Goal: Contribute content: Add original content to the website for others to see

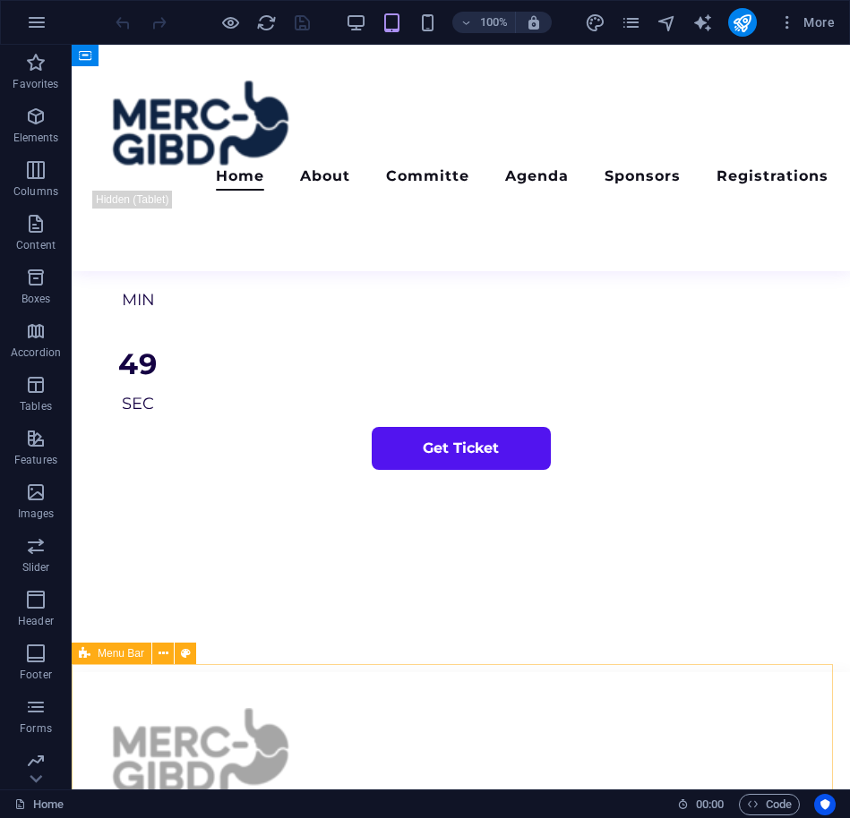
scroll to position [1007, 0]
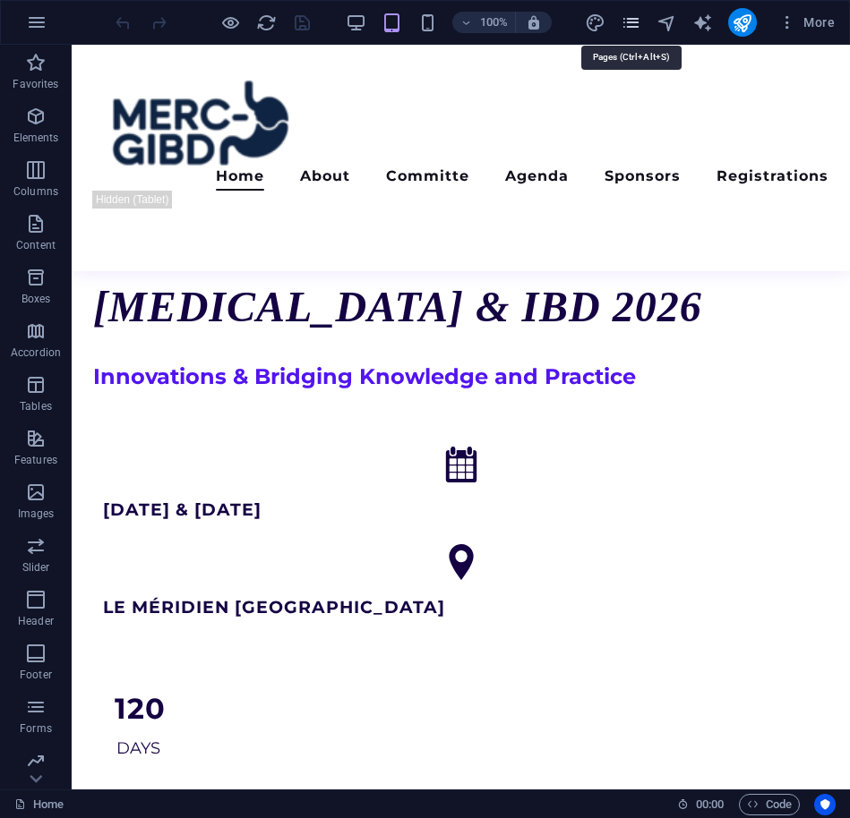
click at [634, 20] on icon "pages" at bounding box center [630, 23] width 21 height 21
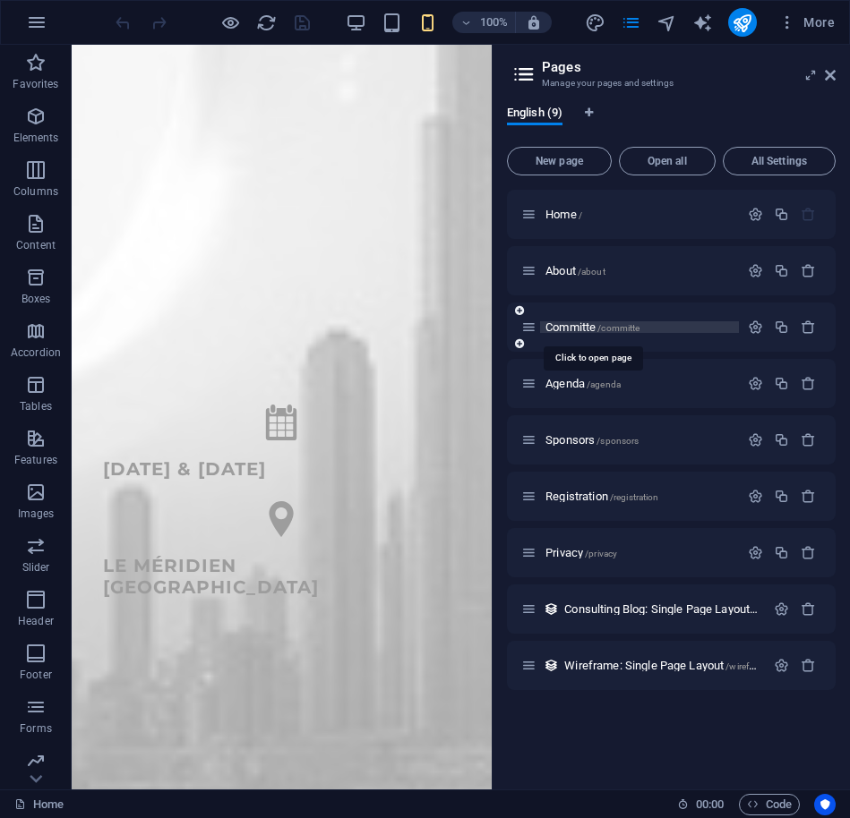
click at [575, 326] on span "Committe /committe" at bounding box center [592, 326] width 94 height 13
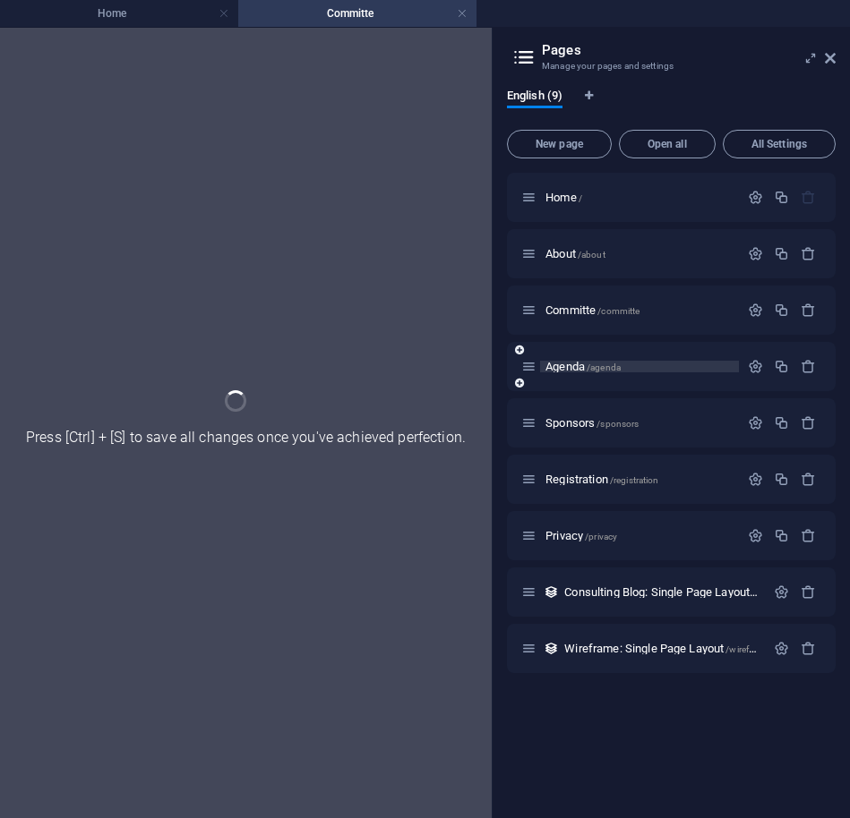
click at [579, 335] on div "Committe /committe" at bounding box center [671, 310] width 329 height 49
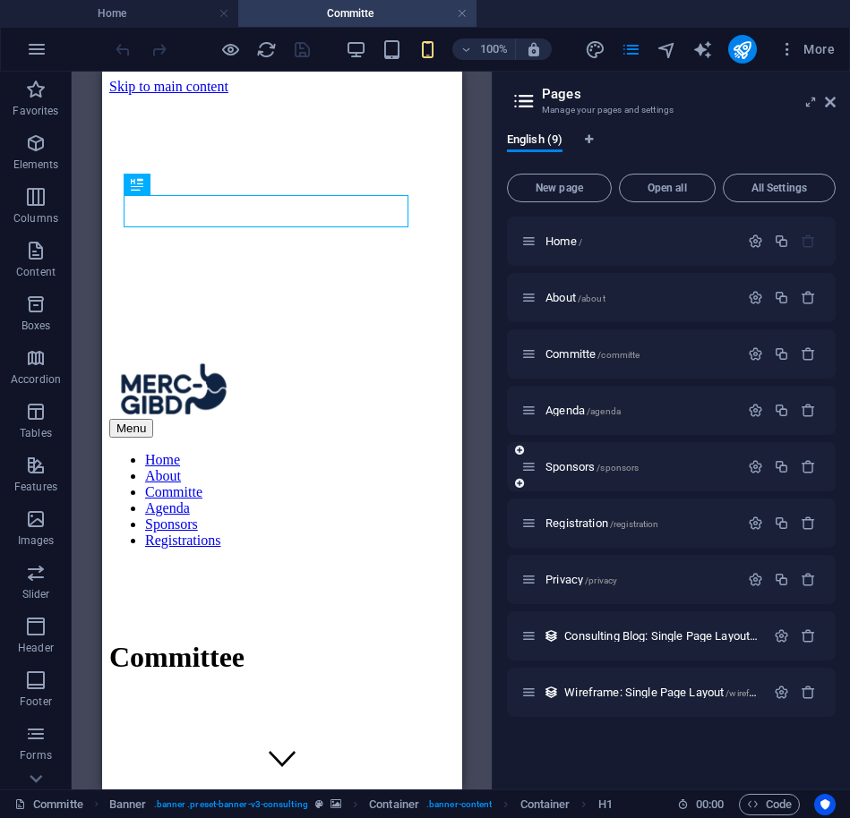
click at [562, 406] on span "Agenda /agenda" at bounding box center [582, 410] width 75 height 13
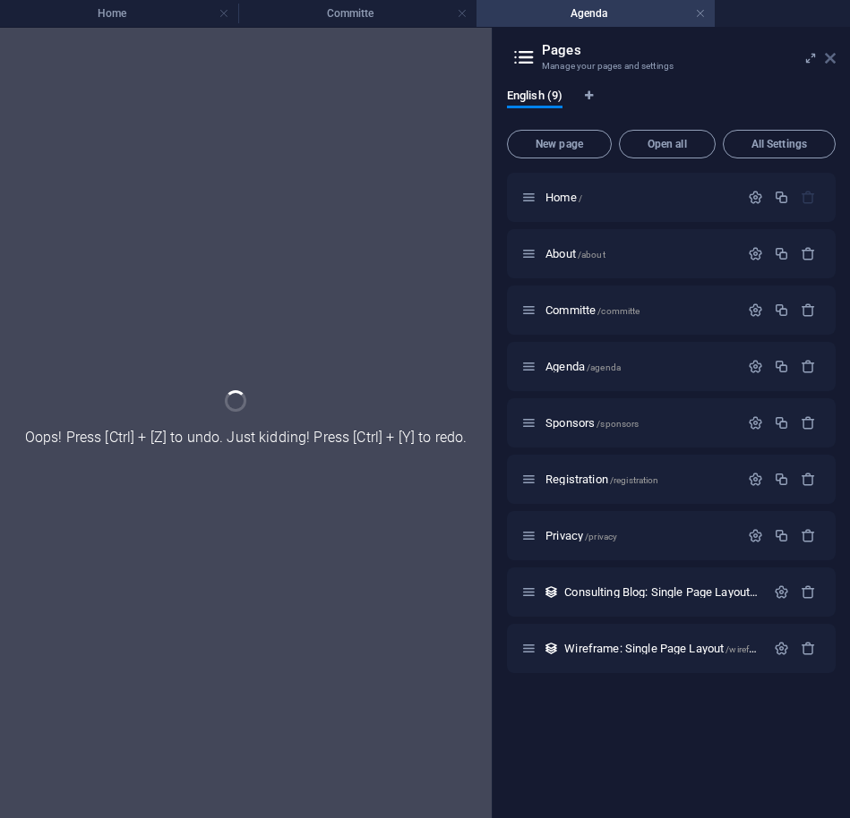
click at [828, 56] on icon at bounding box center [829, 58] width 11 height 14
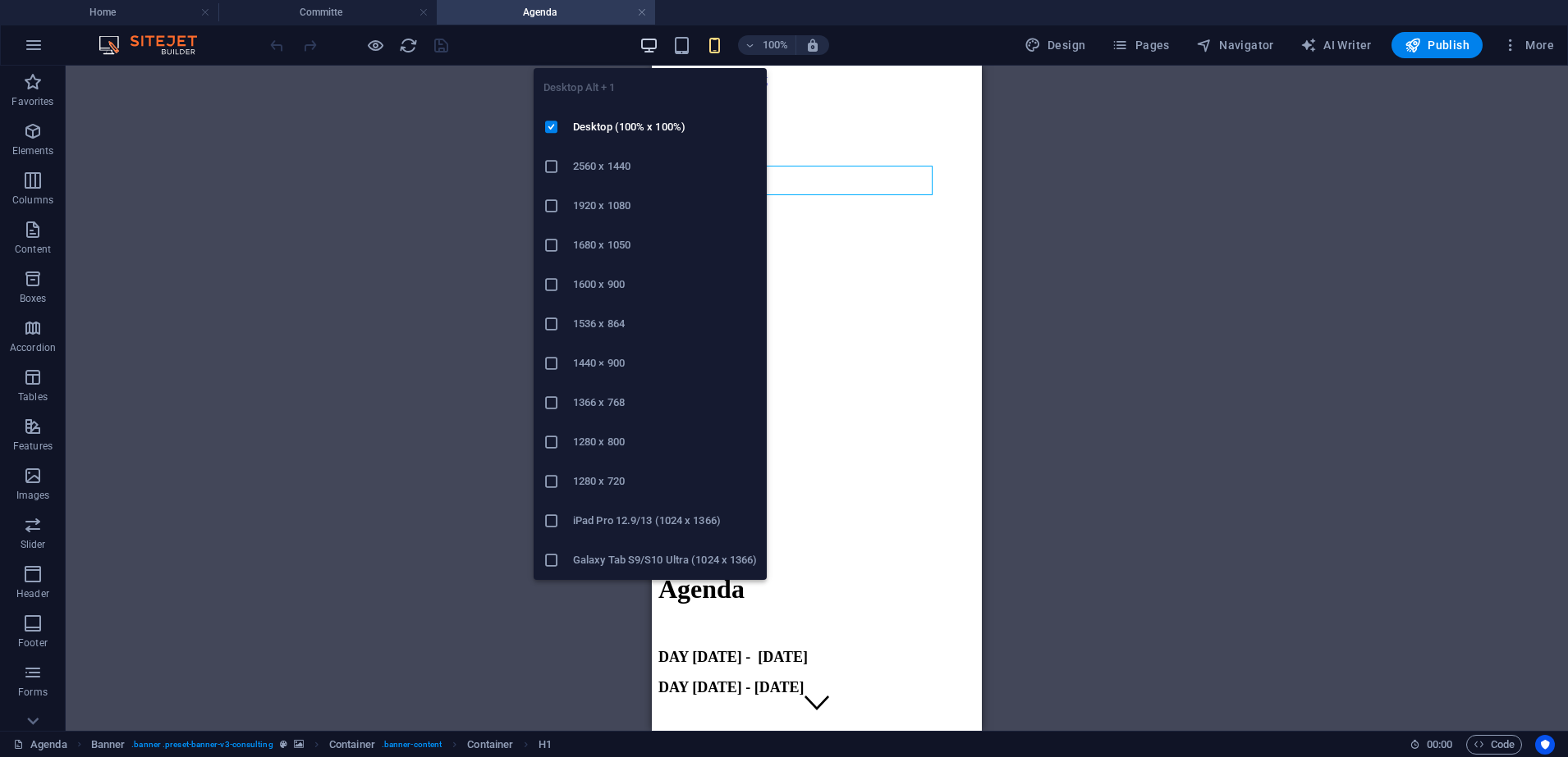
click at [649, 45] on icon "button" at bounding box center [648, 45] width 19 height 19
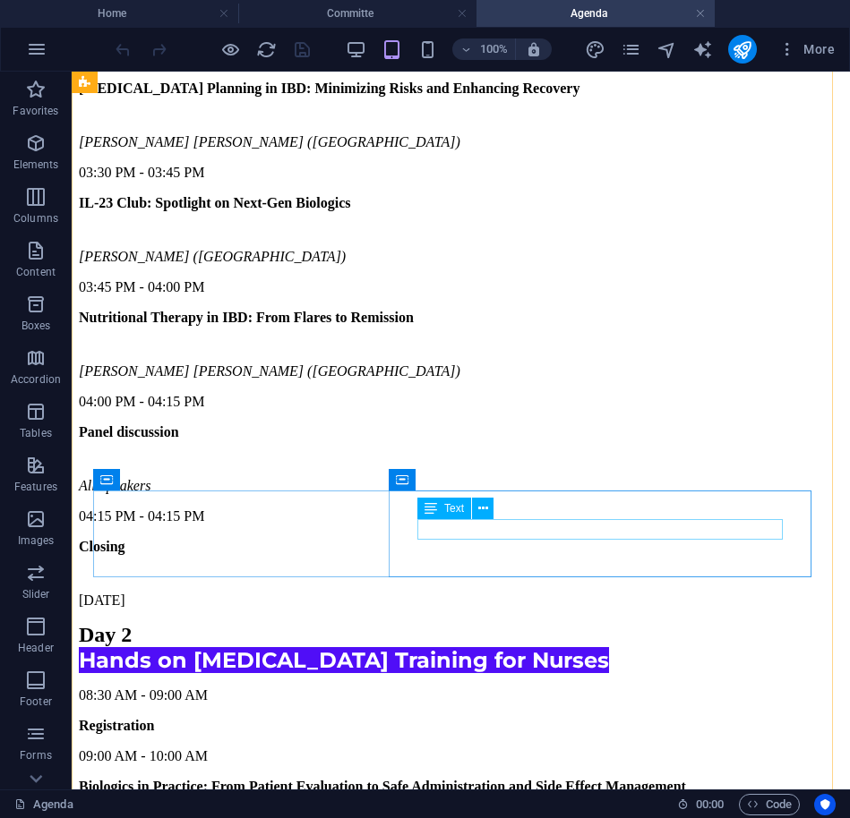
scroll to position [7497, 0]
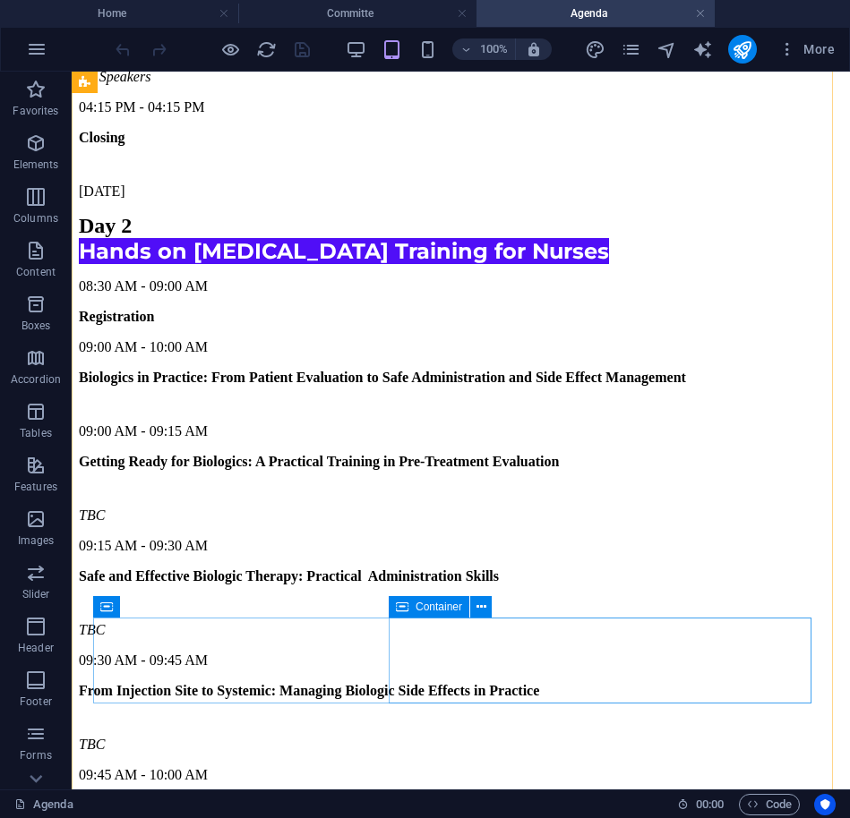
scroll to position [7945, 0]
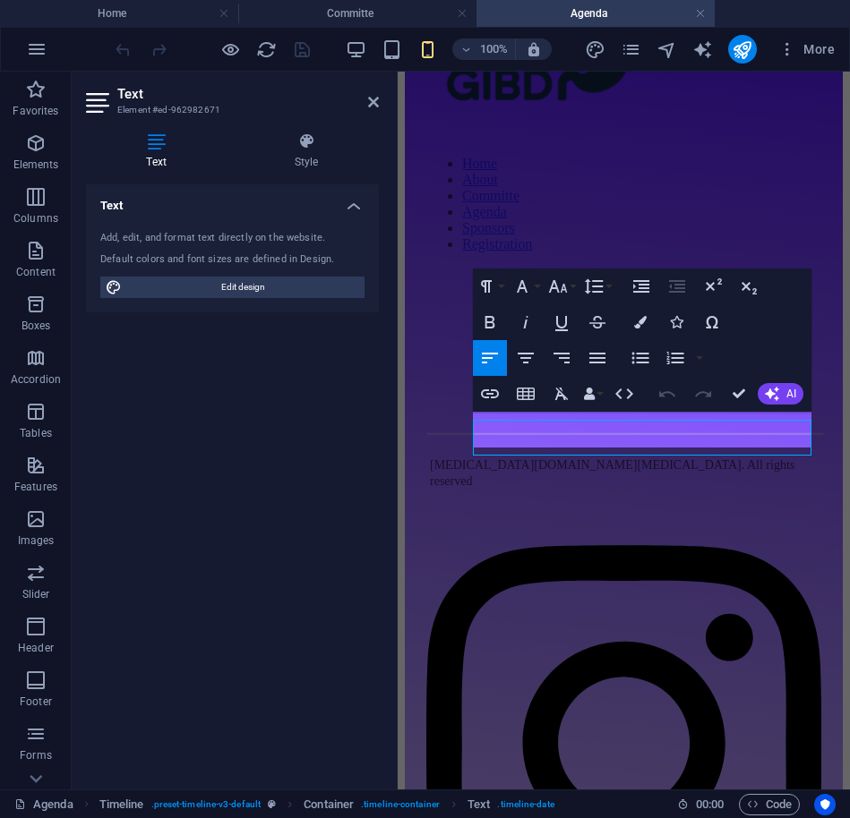
scroll to position [9183, 0]
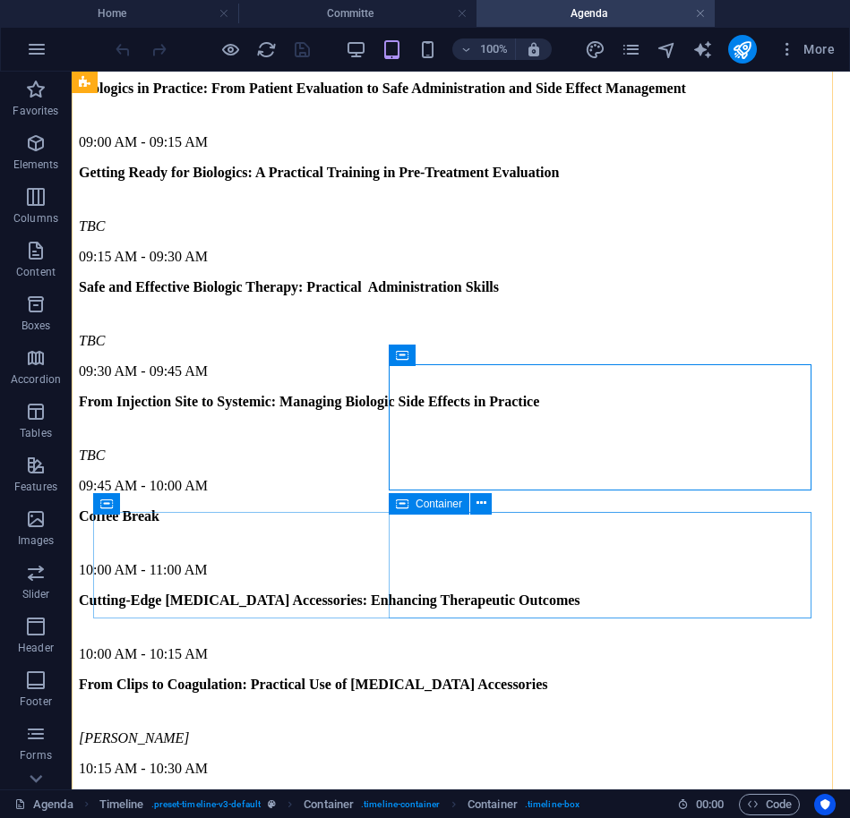
scroll to position [8192, 0]
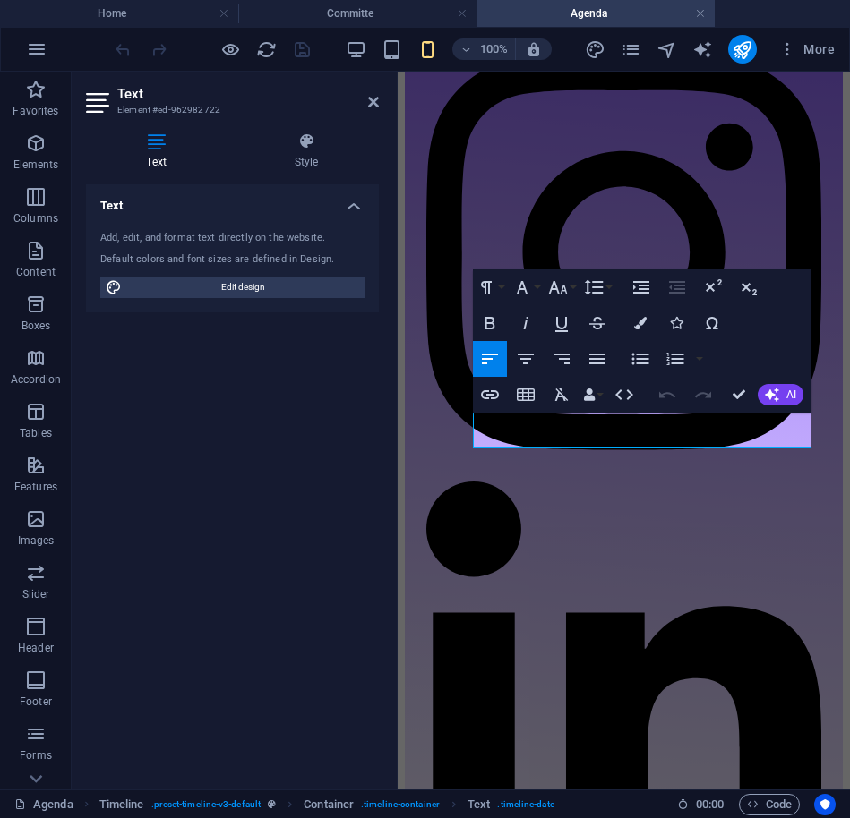
copy p "03:45 PM - 04:00 PM"
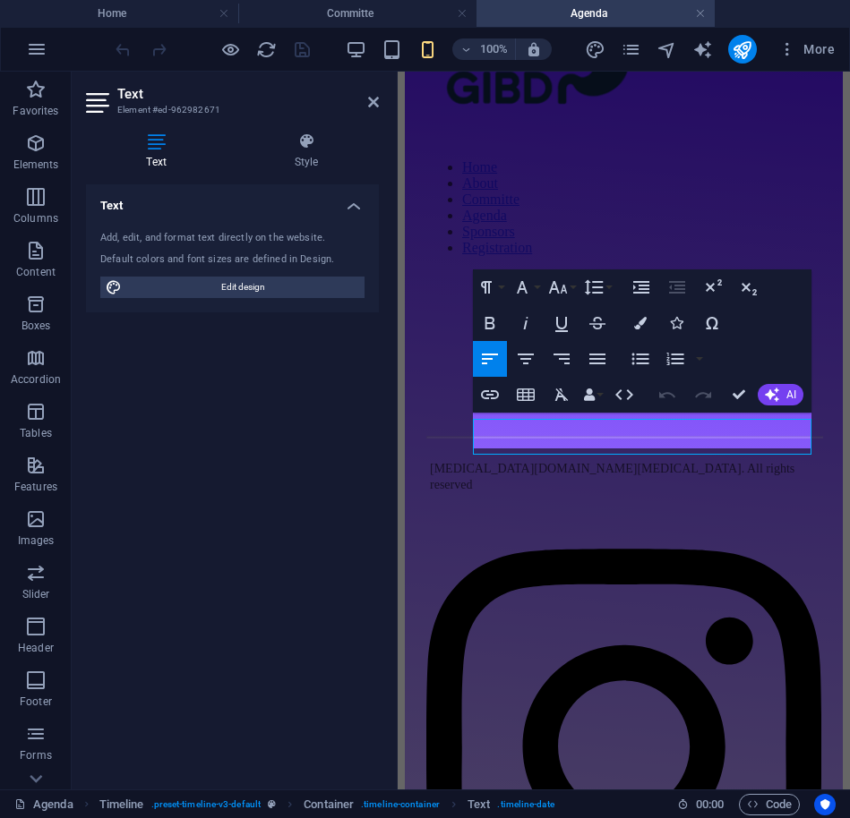
scroll to position [9183, 0]
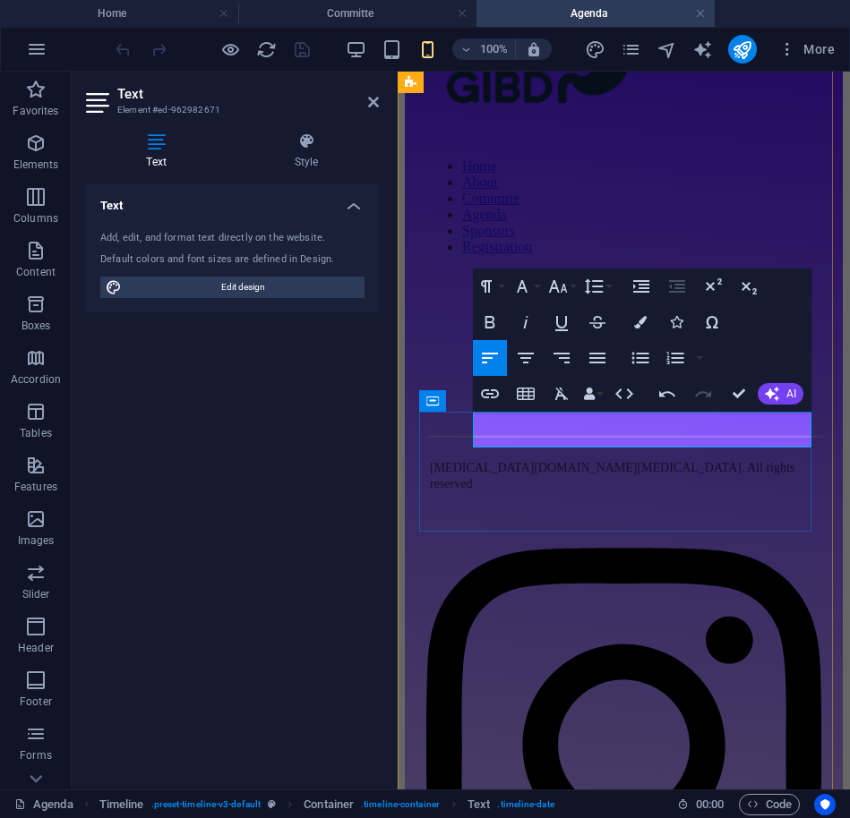
drag, startPoint x: 516, startPoint y: 427, endPoint x: 517, endPoint y: 443, distance: 16.2
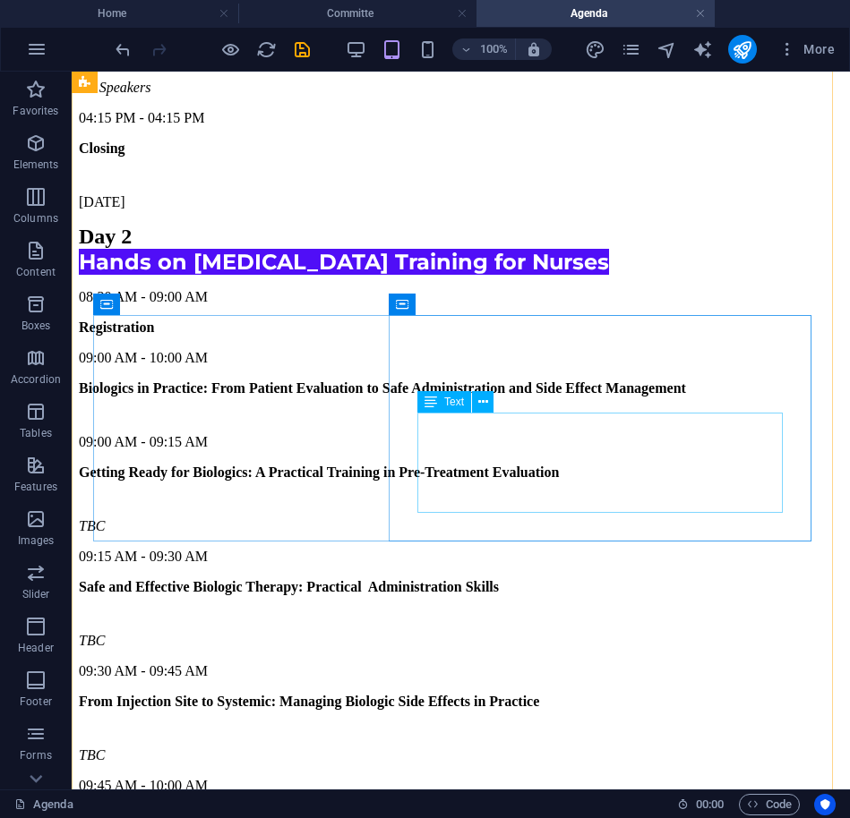
scroll to position [7883, 0]
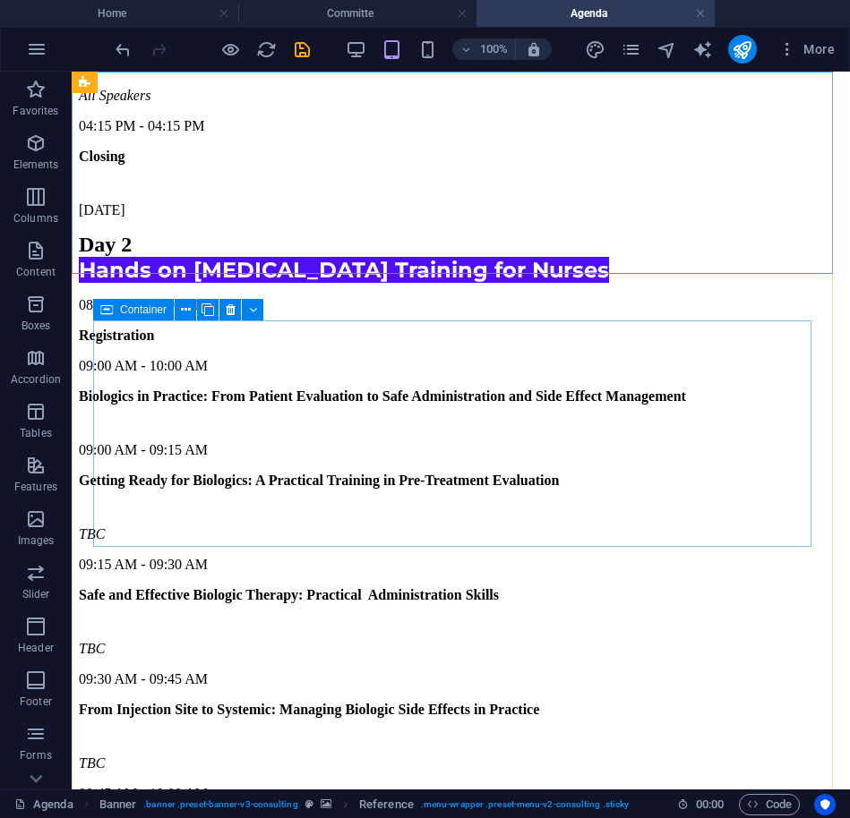
click at [99, 306] on div "Container" at bounding box center [133, 309] width 81 height 21
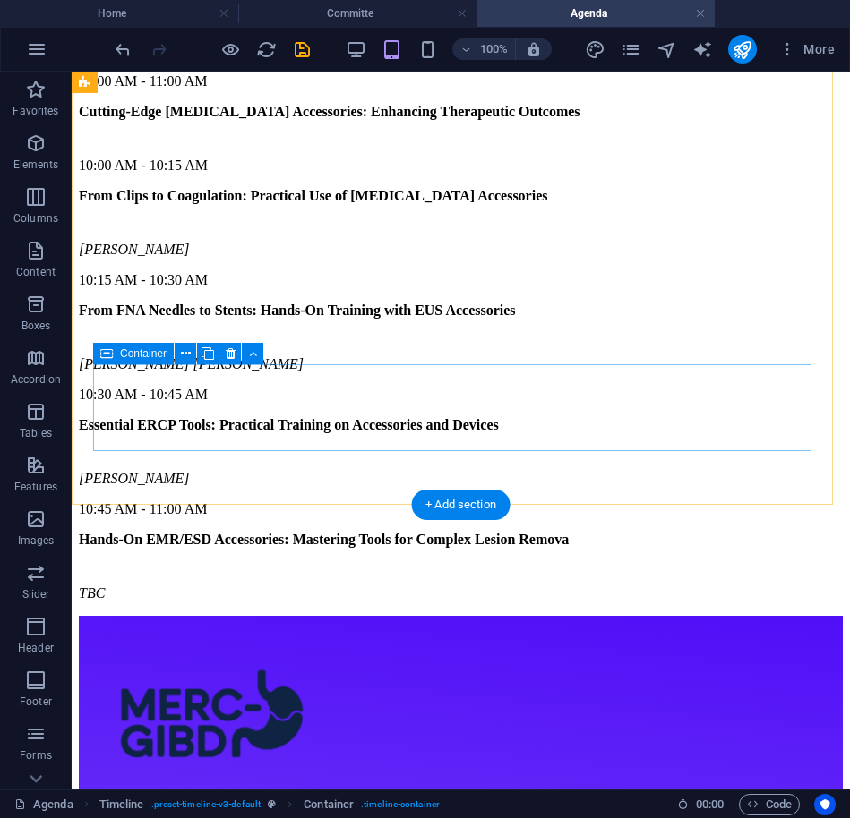
scroll to position [8666, 0]
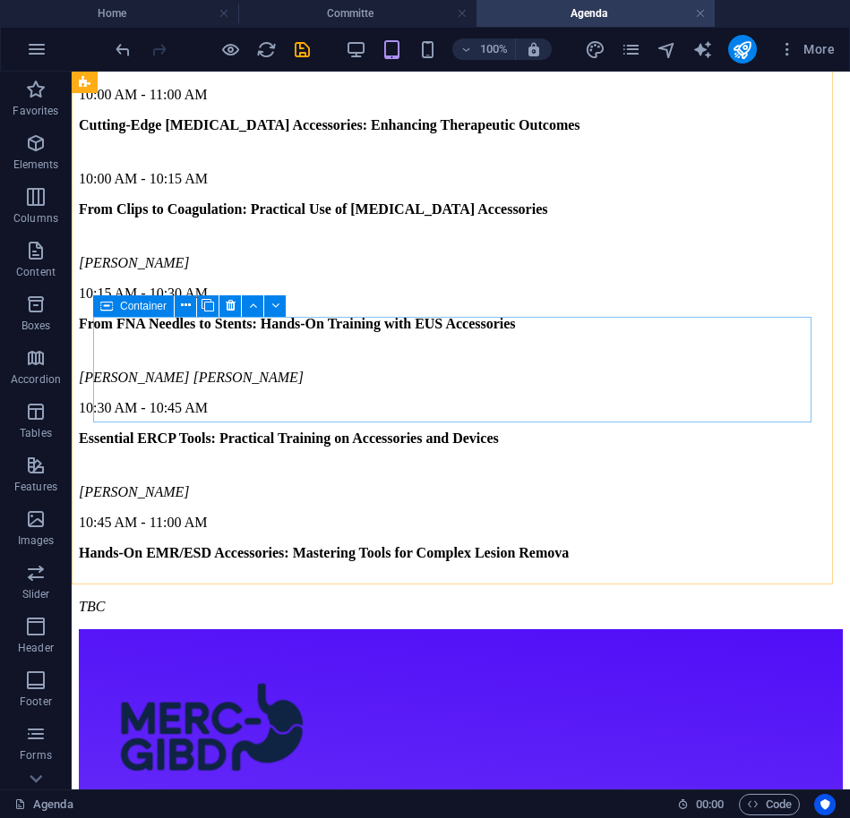
click at [119, 301] on div "Container" at bounding box center [133, 305] width 81 height 21
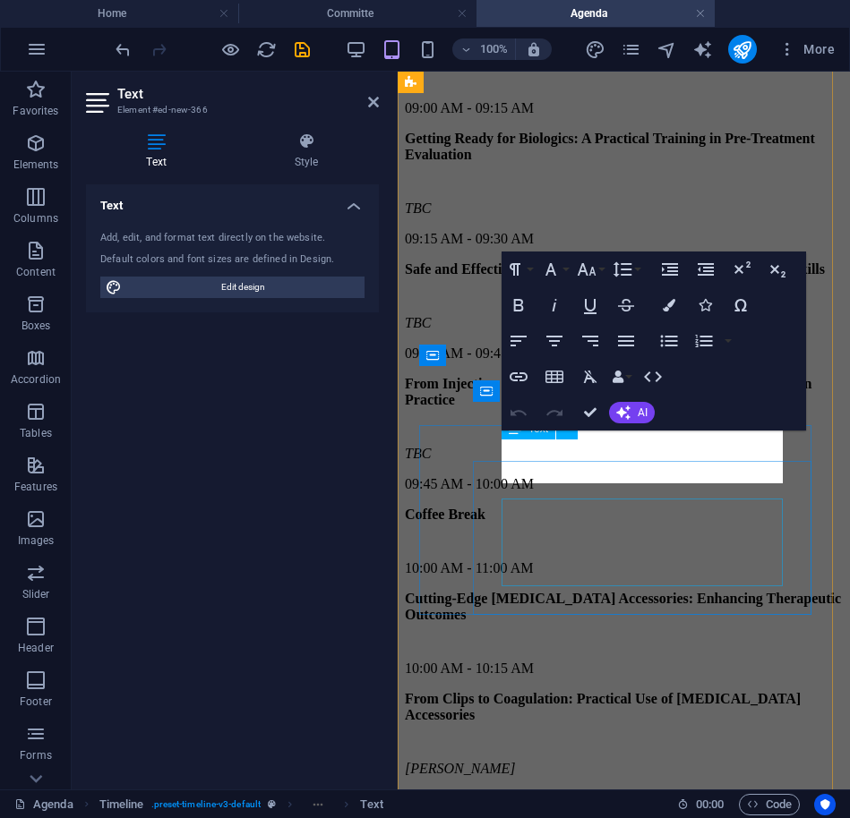
scroll to position [10057, 0]
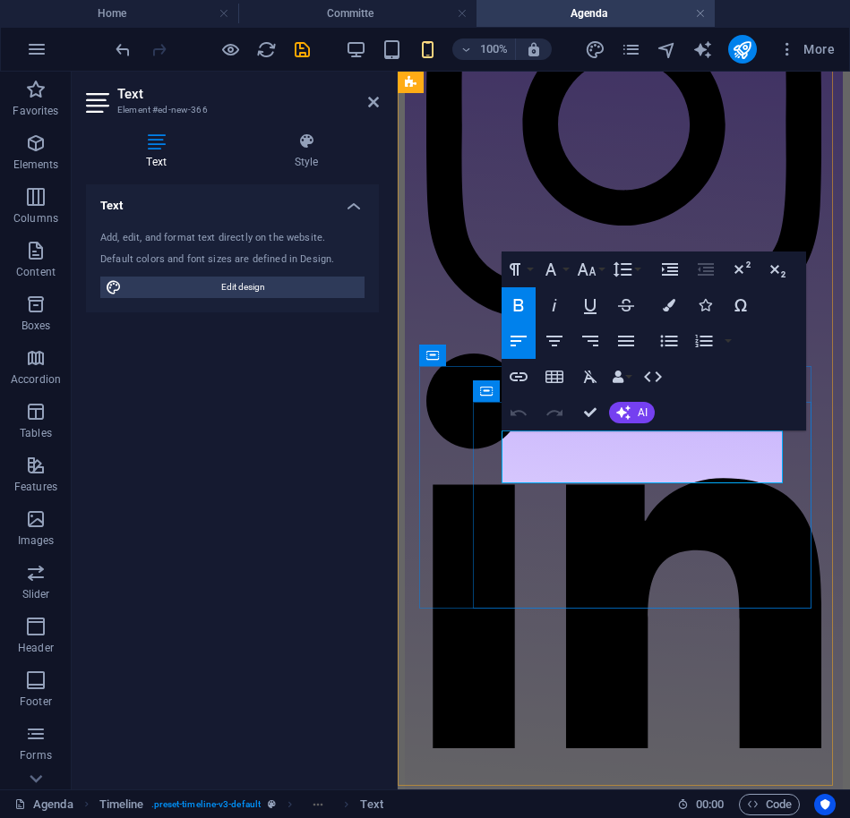
drag, startPoint x: 674, startPoint y: 470, endPoint x: 508, endPoint y: 447, distance: 167.2
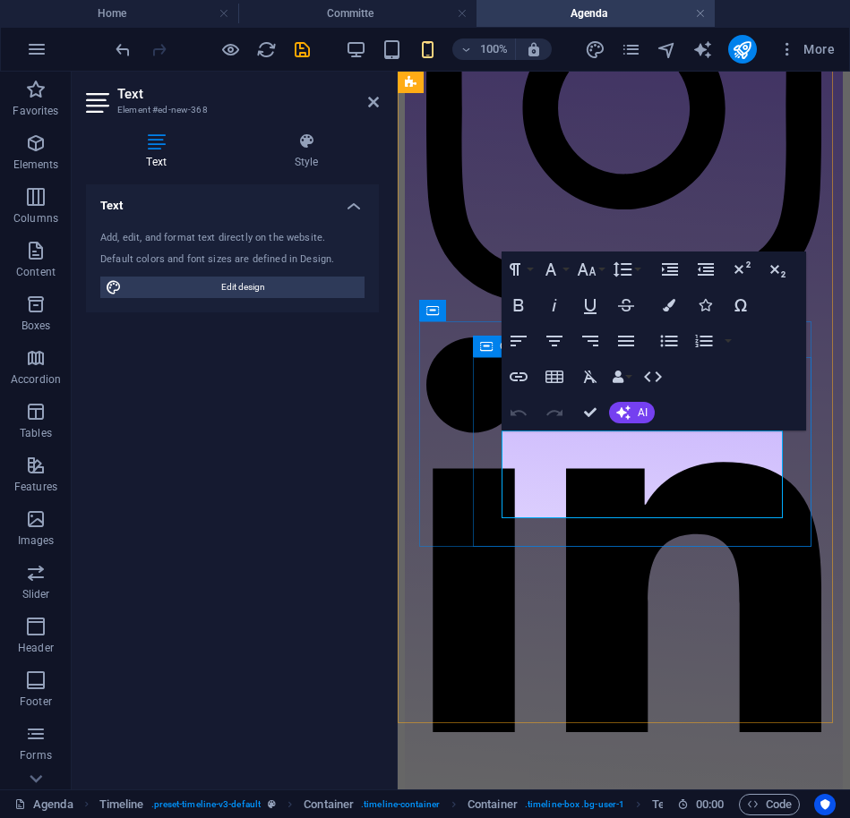
scroll to position [10101, 0]
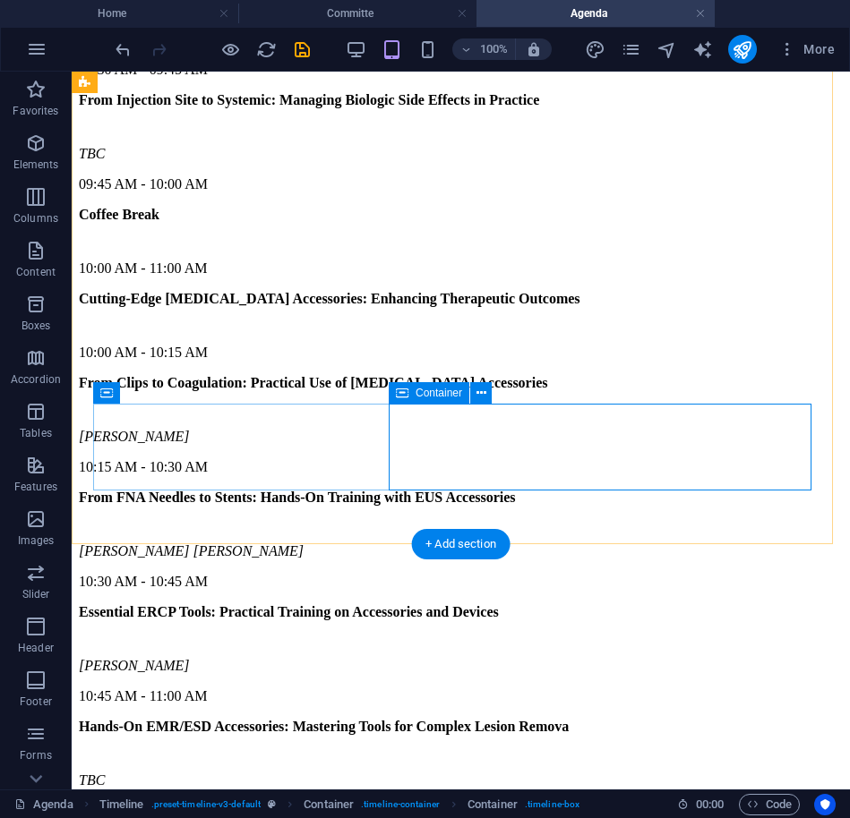
scroll to position [8727, 0]
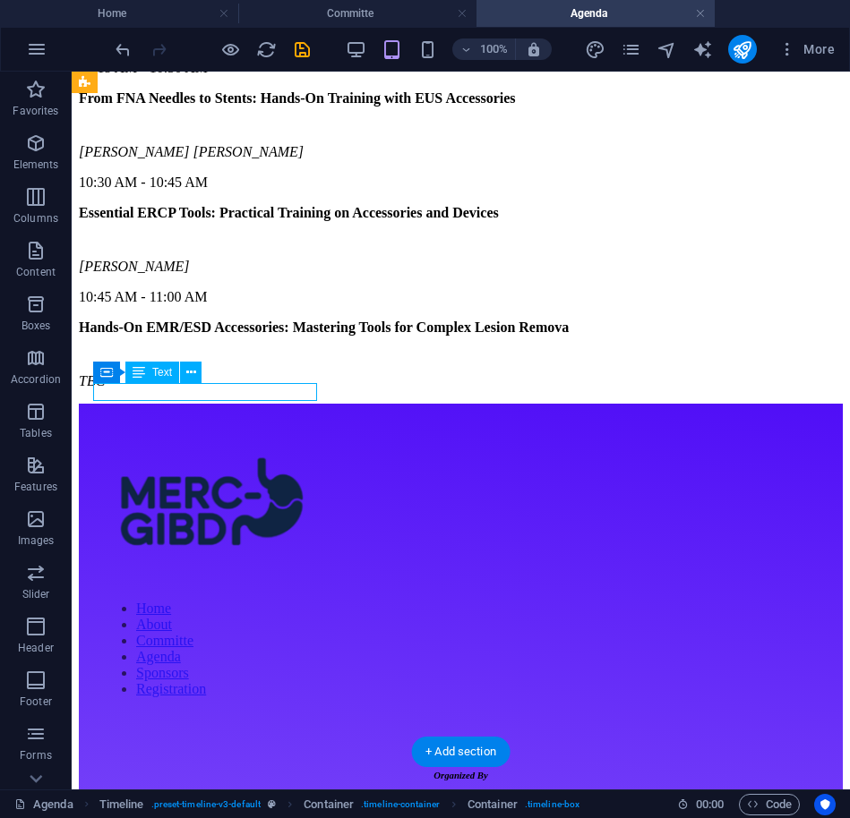
scroll to position [10011, 0]
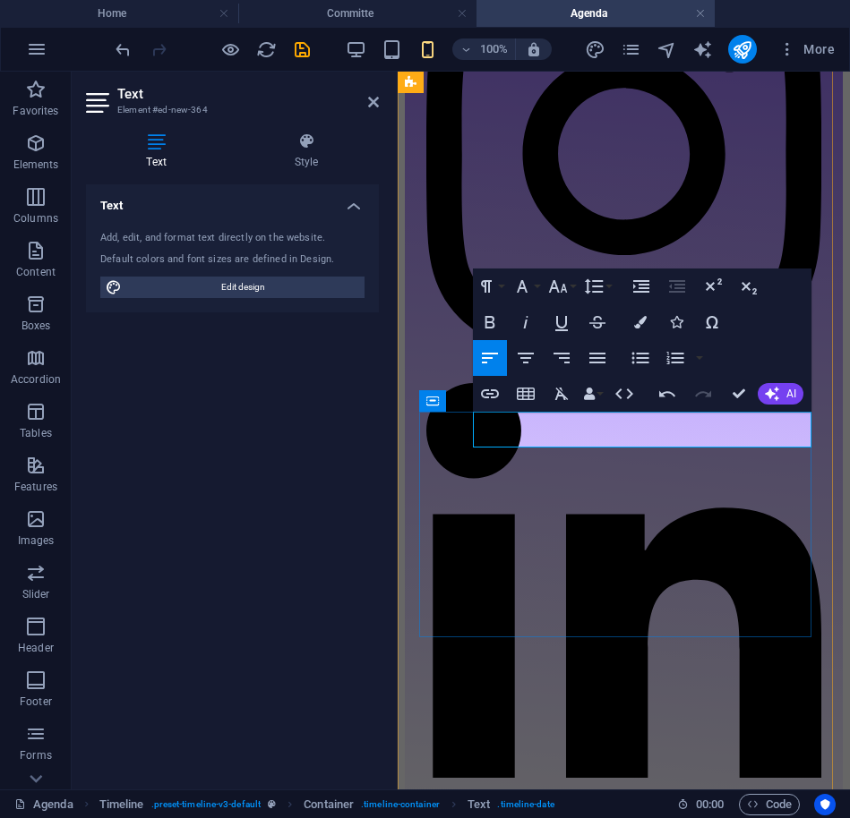
drag, startPoint x: 745, startPoint y: 393, endPoint x: 334, endPoint y: 139, distance: 483.2
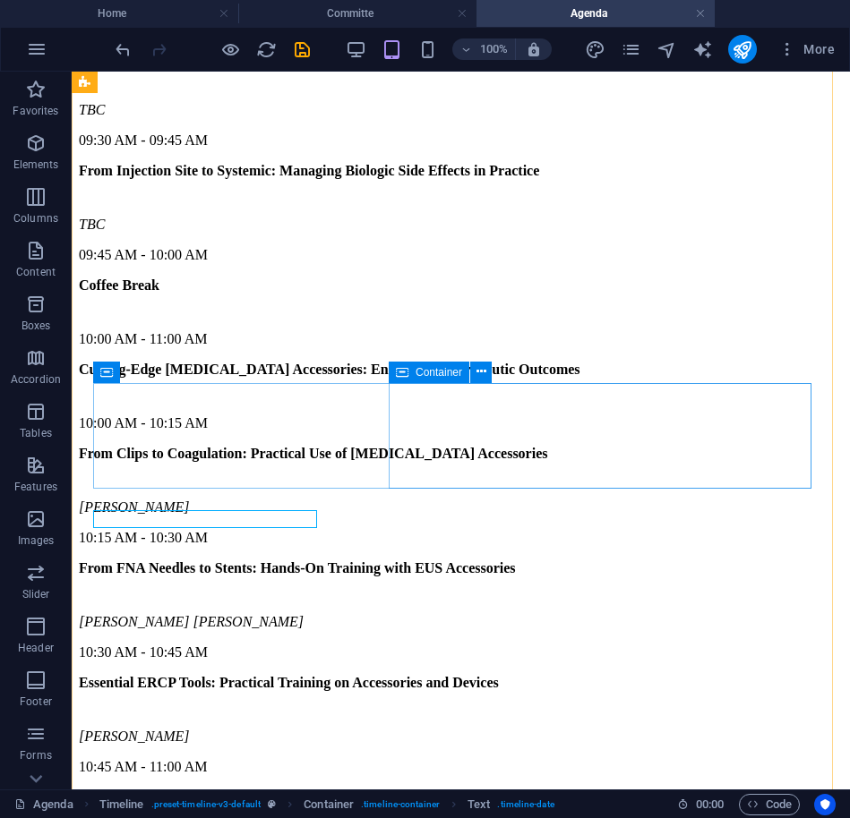
scroll to position [8577, 0]
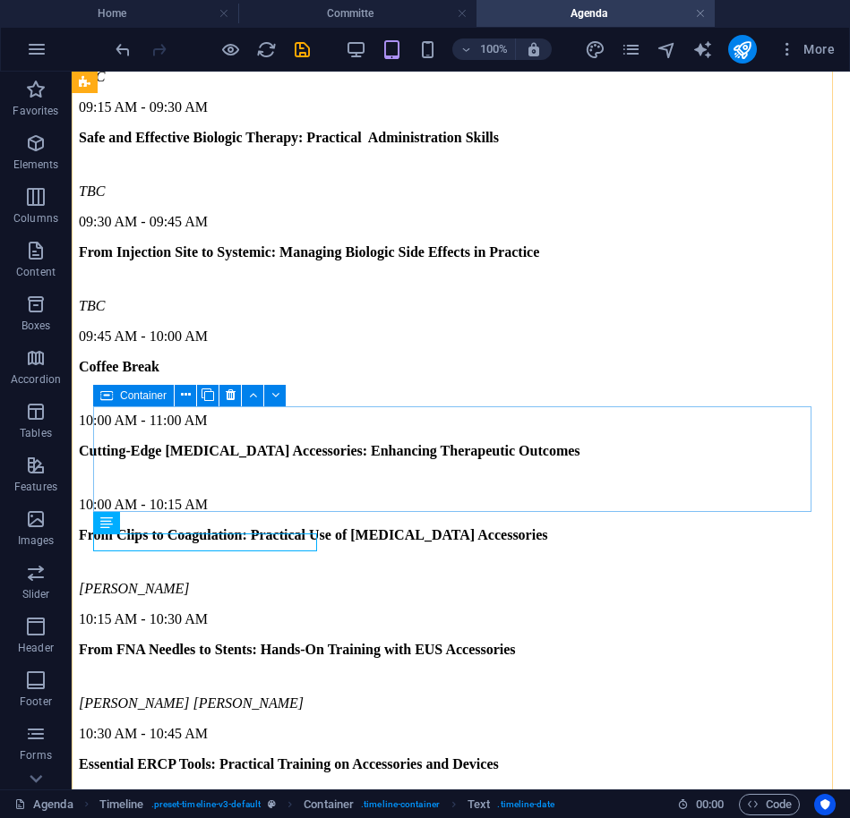
click at [104, 392] on icon at bounding box center [106, 395] width 13 height 21
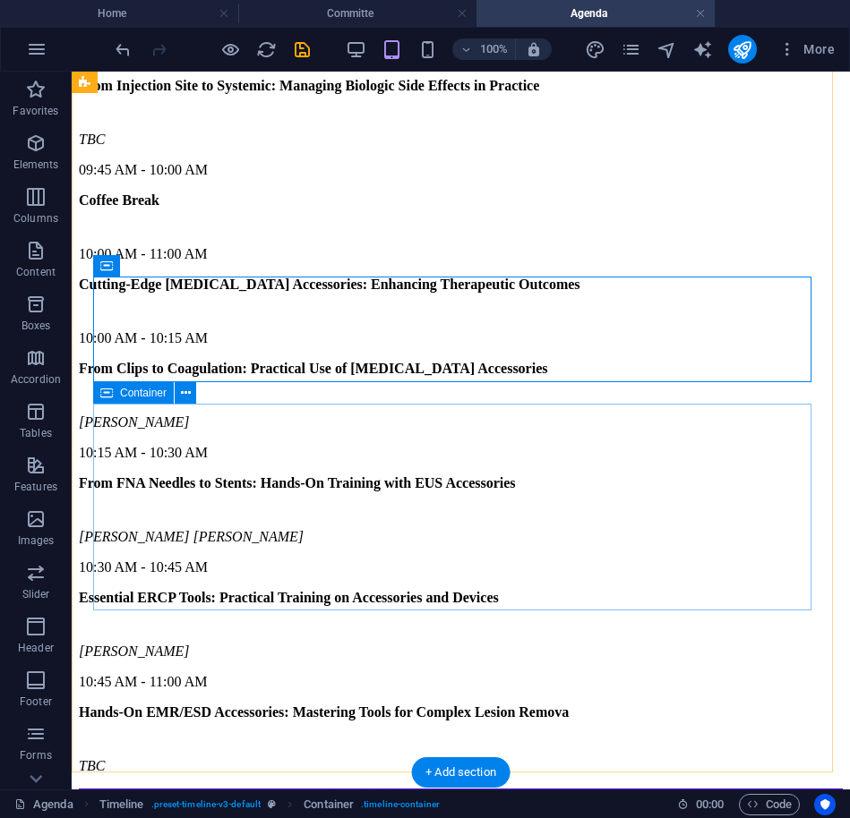
scroll to position [8801, 0]
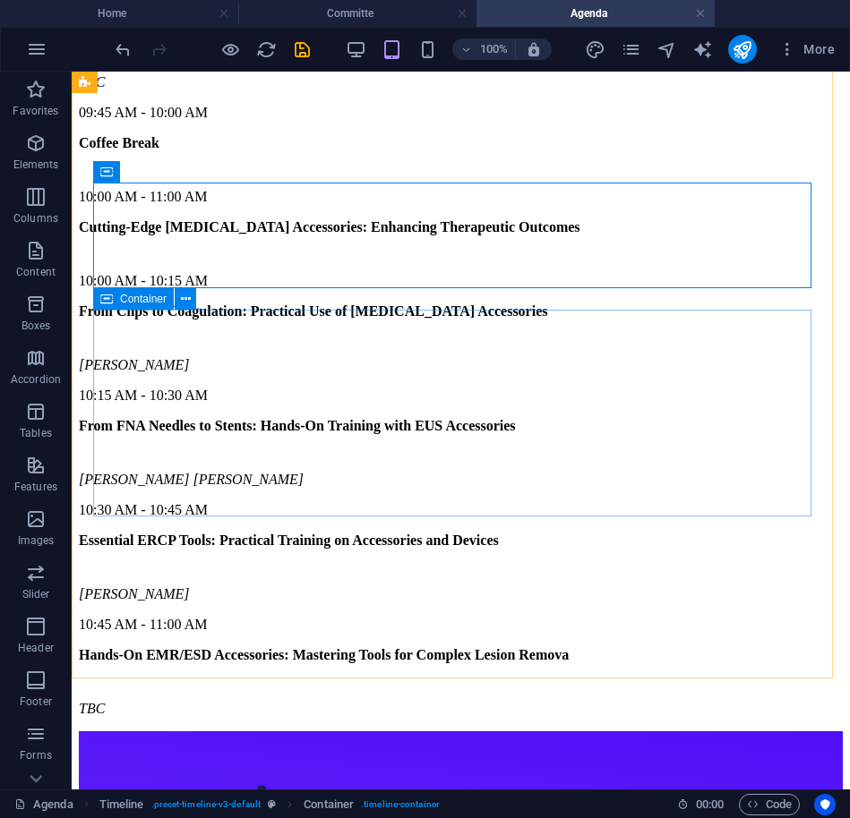
click at [107, 301] on icon at bounding box center [106, 298] width 13 height 21
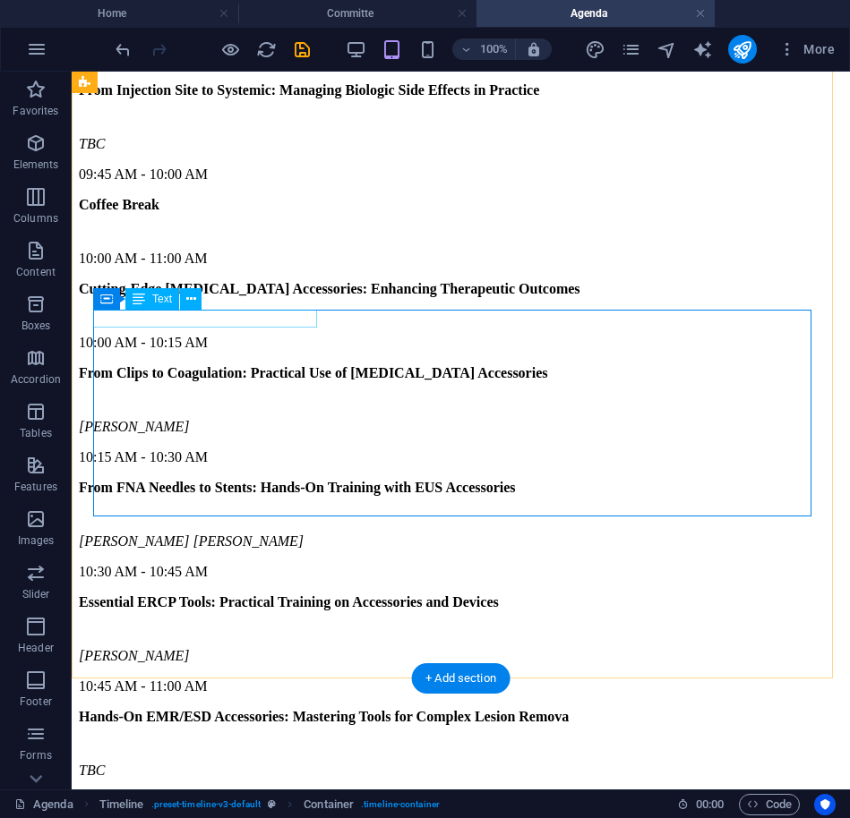
scroll to position [8577, 0]
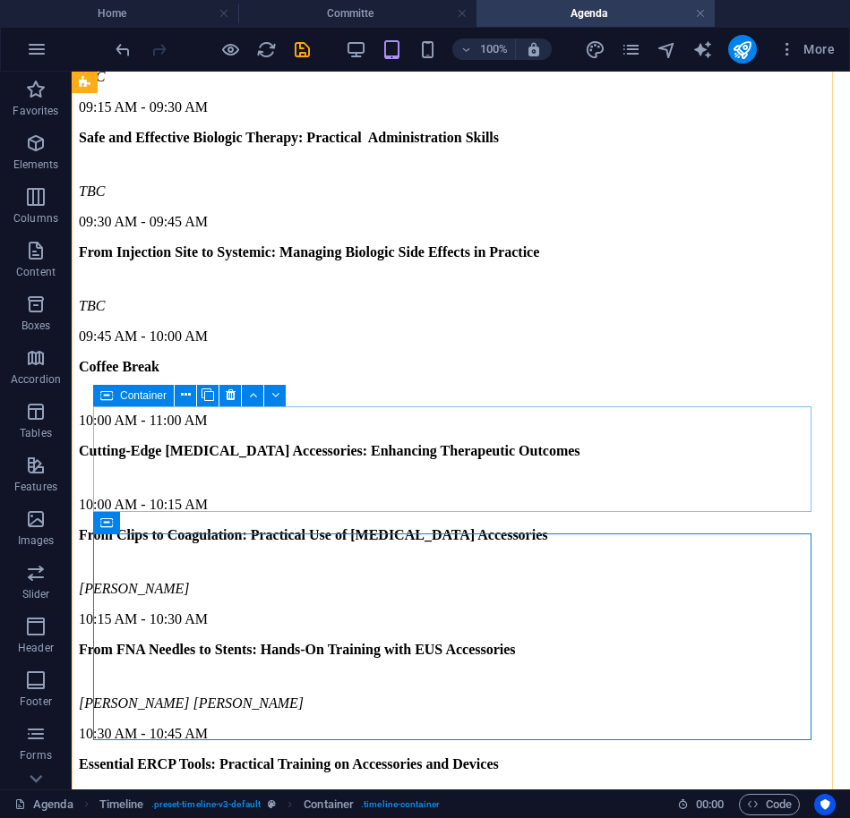
click at [113, 393] on div "Container" at bounding box center [133, 395] width 81 height 21
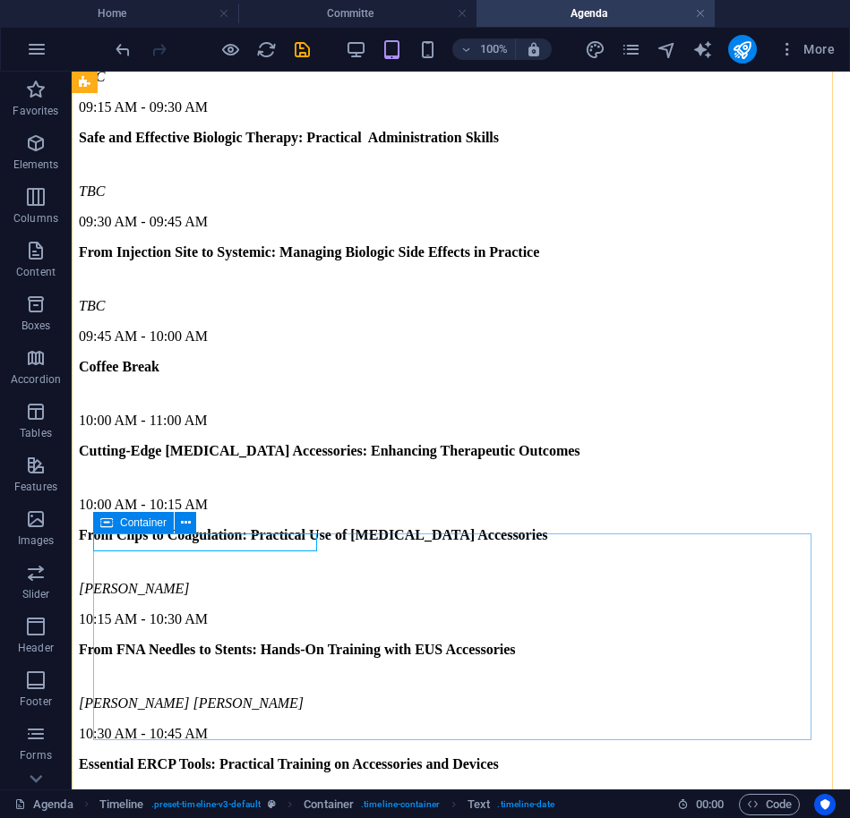
click at [111, 516] on icon at bounding box center [106, 522] width 13 height 21
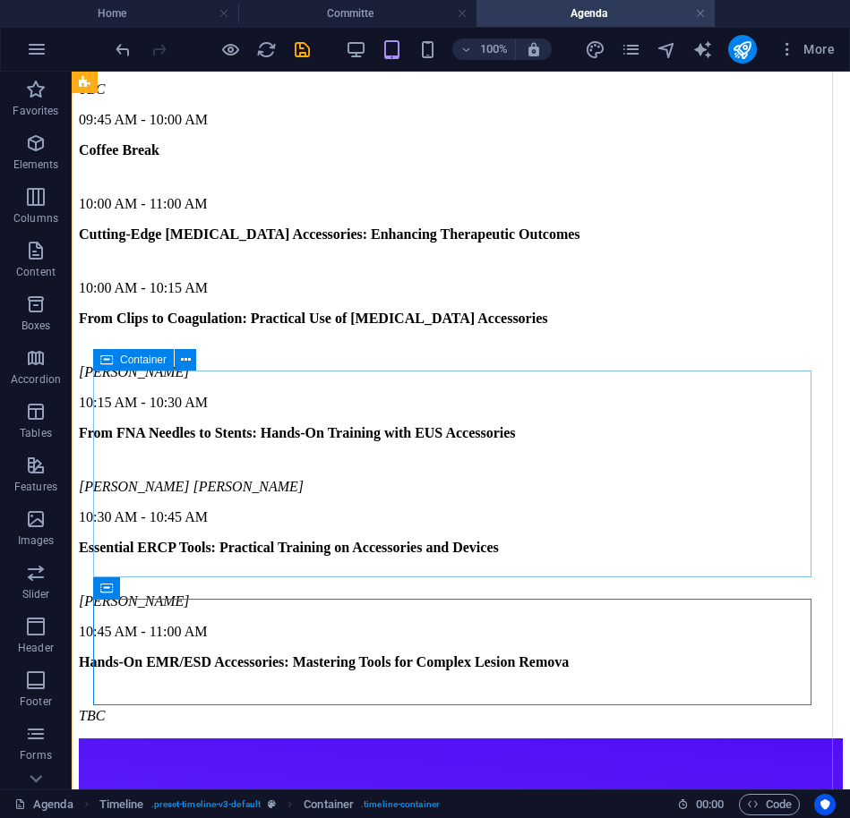
scroll to position [8913, 0]
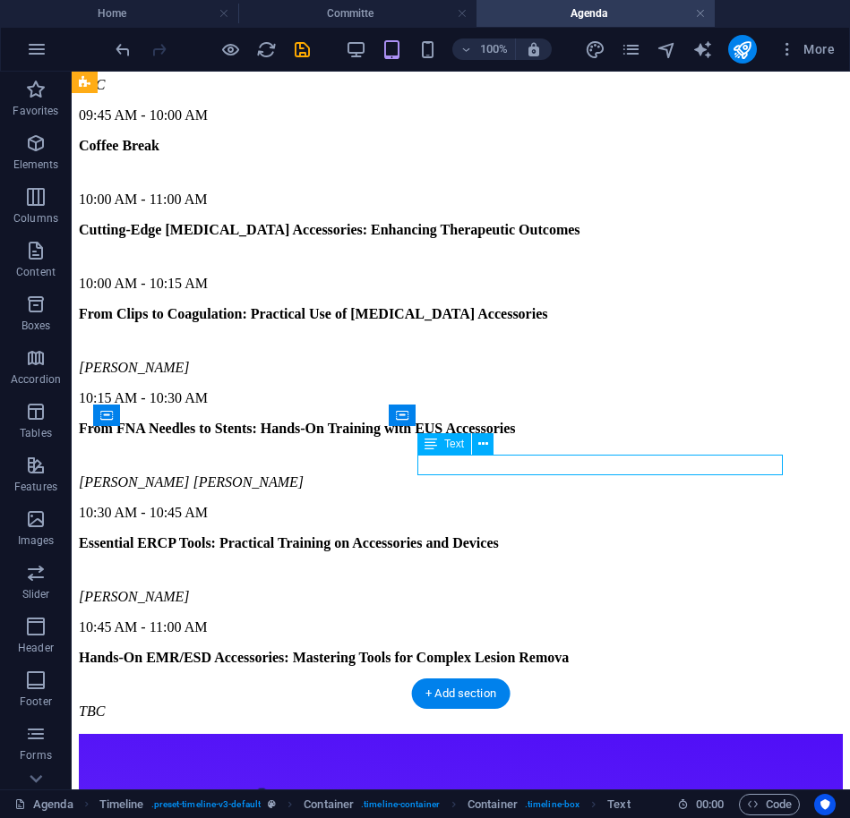
drag, startPoint x: 519, startPoint y: 464, endPoint x: 316, endPoint y: 474, distance: 203.5
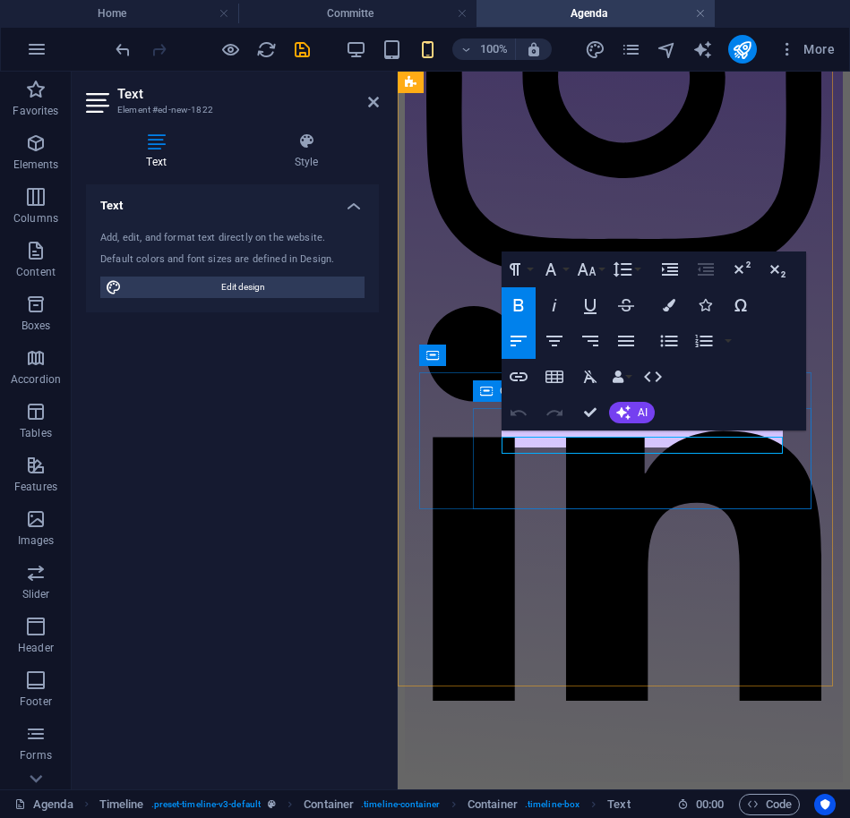
scroll to position [10304, 0]
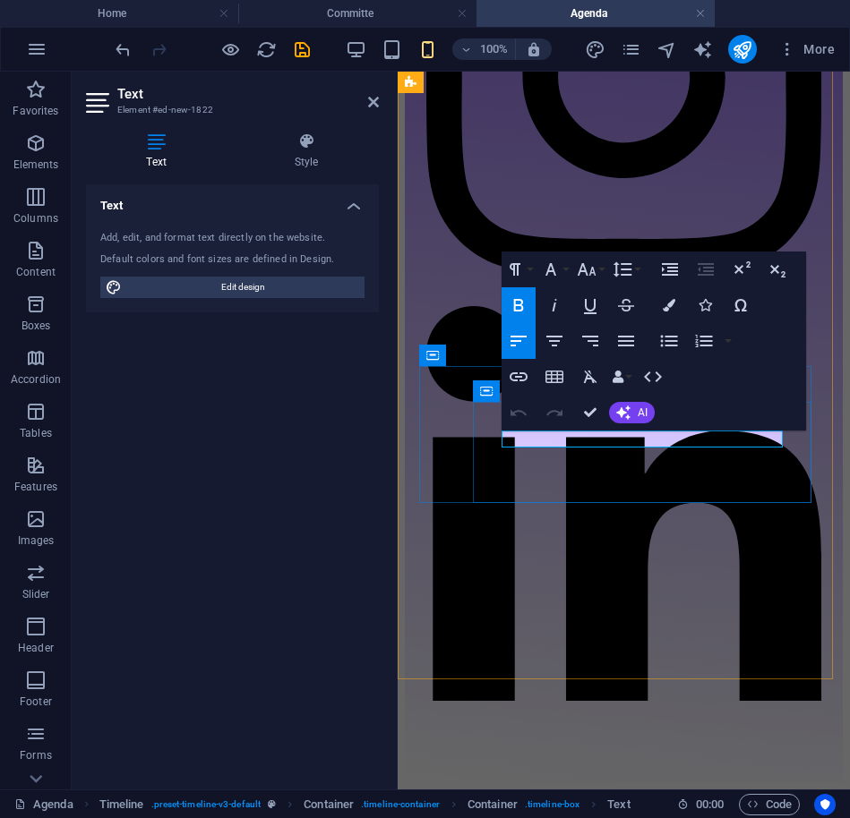
drag, startPoint x: 623, startPoint y: 440, endPoint x: 510, endPoint y: 442, distance: 112.8
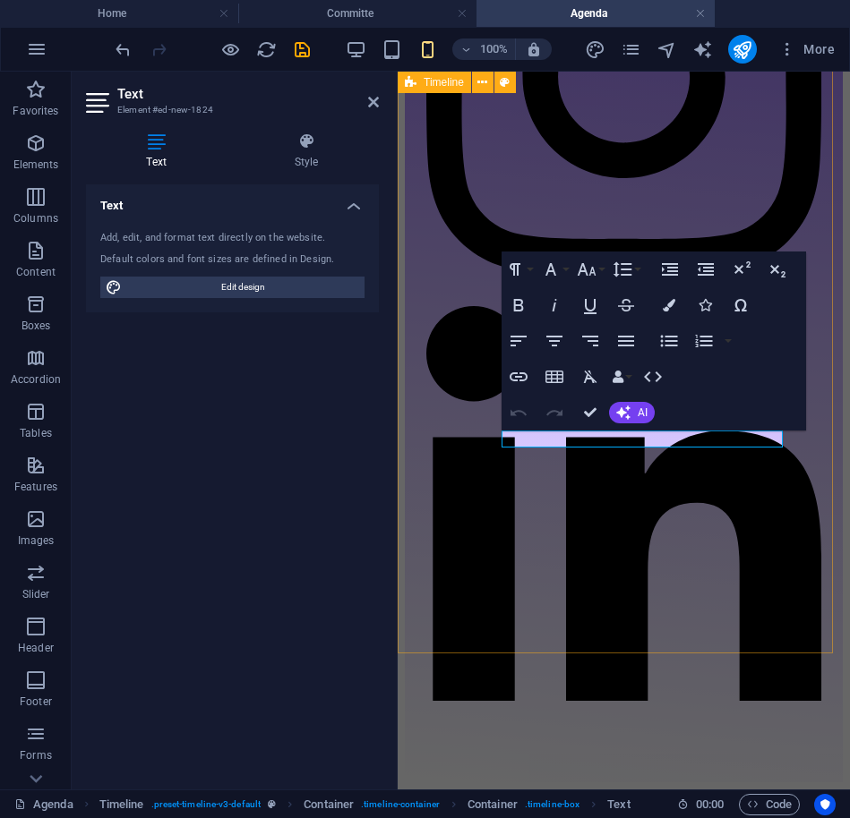
scroll to position [10348, 0]
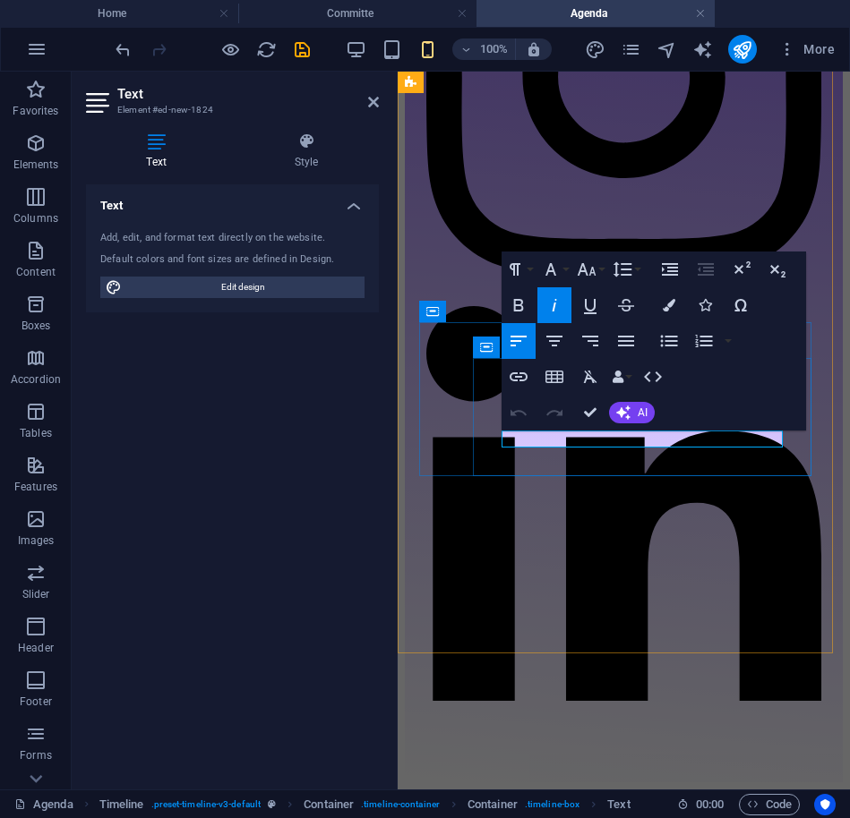
drag, startPoint x: 573, startPoint y: 440, endPoint x: 510, endPoint y: 440, distance: 62.7
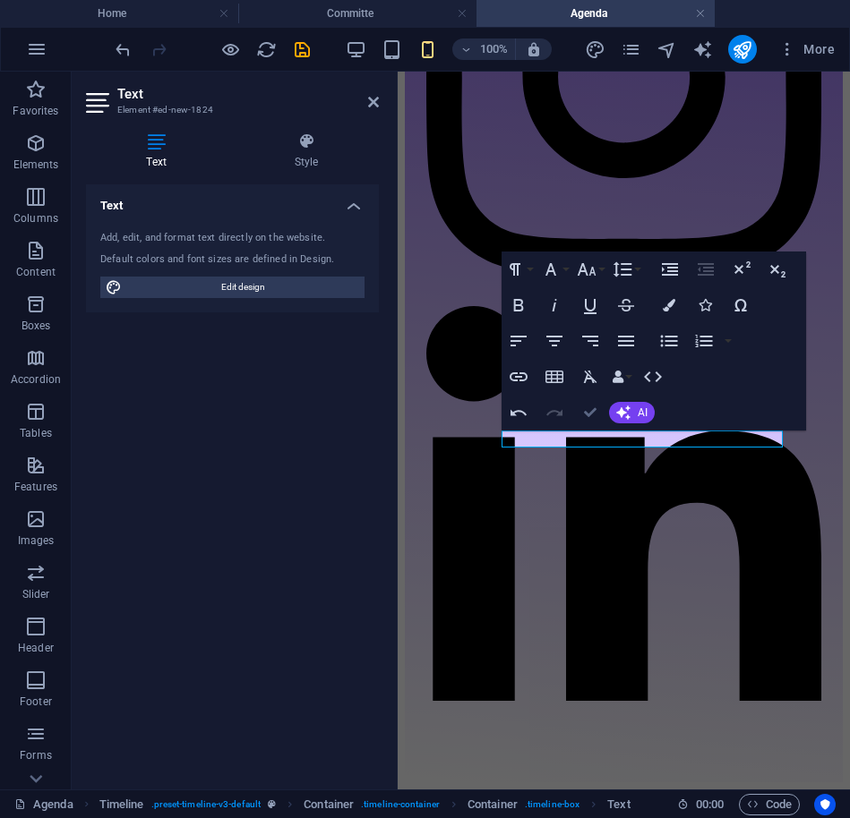
drag, startPoint x: 591, startPoint y: 412, endPoint x: 519, endPoint y: 341, distance: 100.6
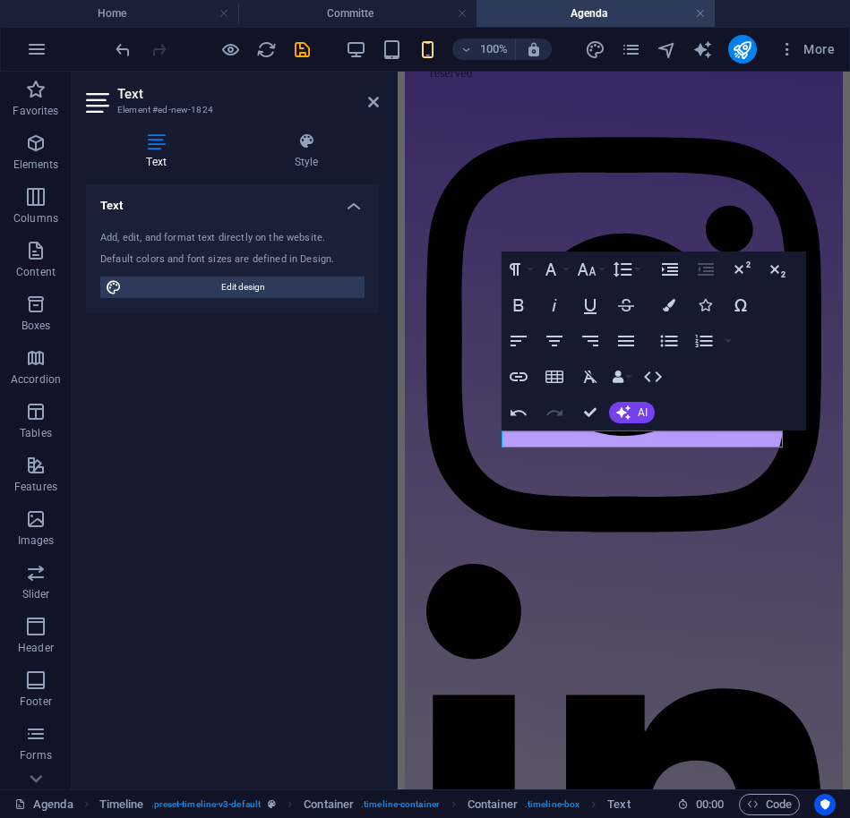
scroll to position [8996, 0]
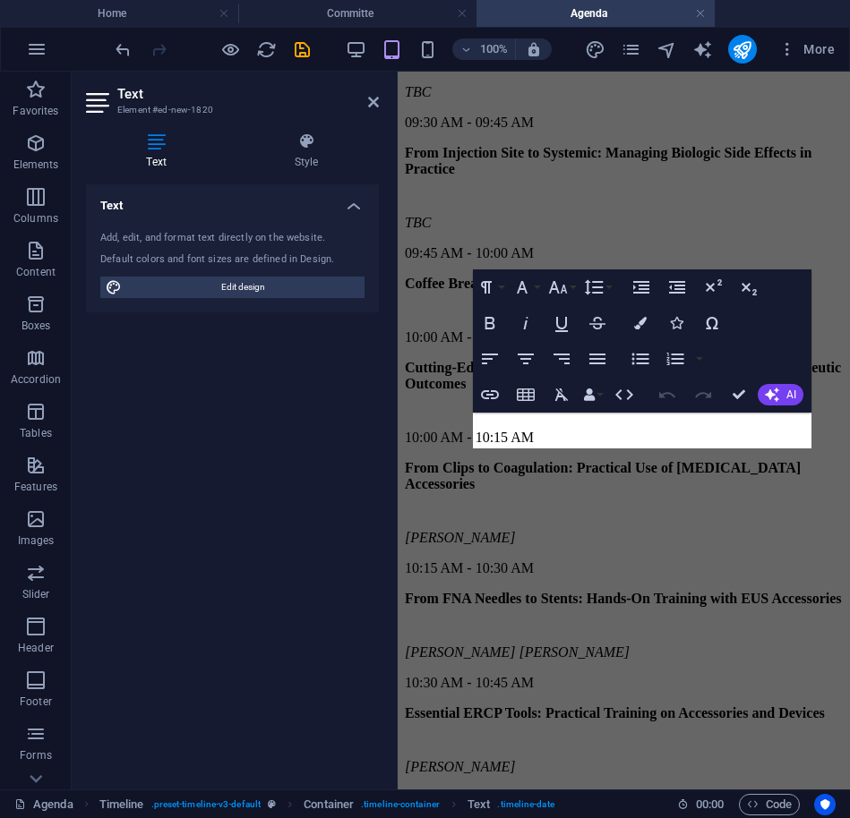
scroll to position [10257, 0]
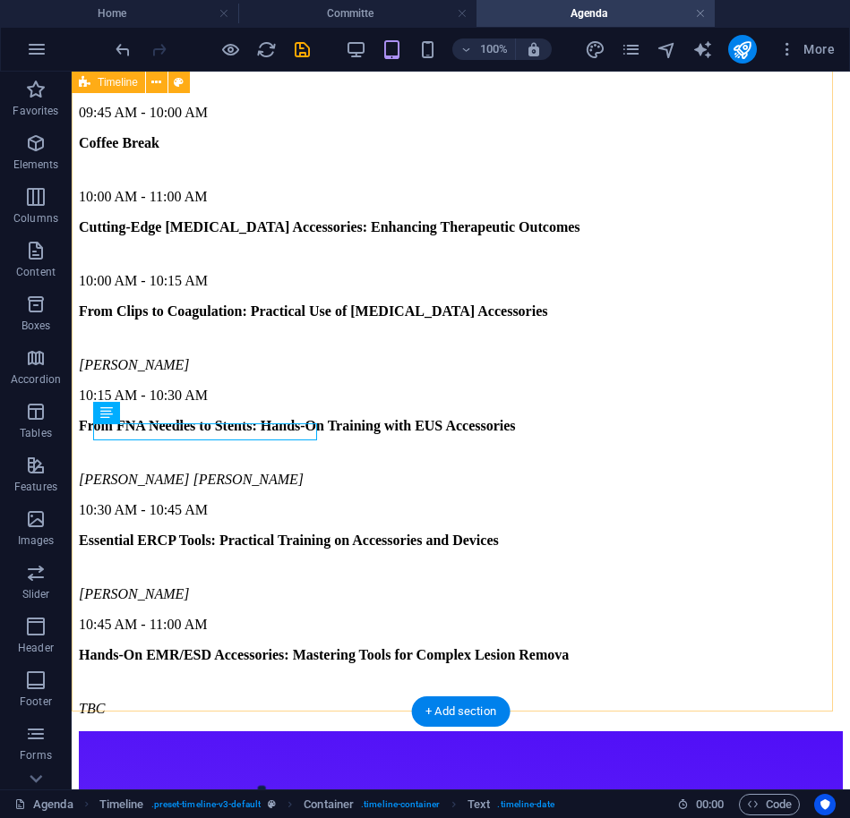
scroll to position [8917, 0]
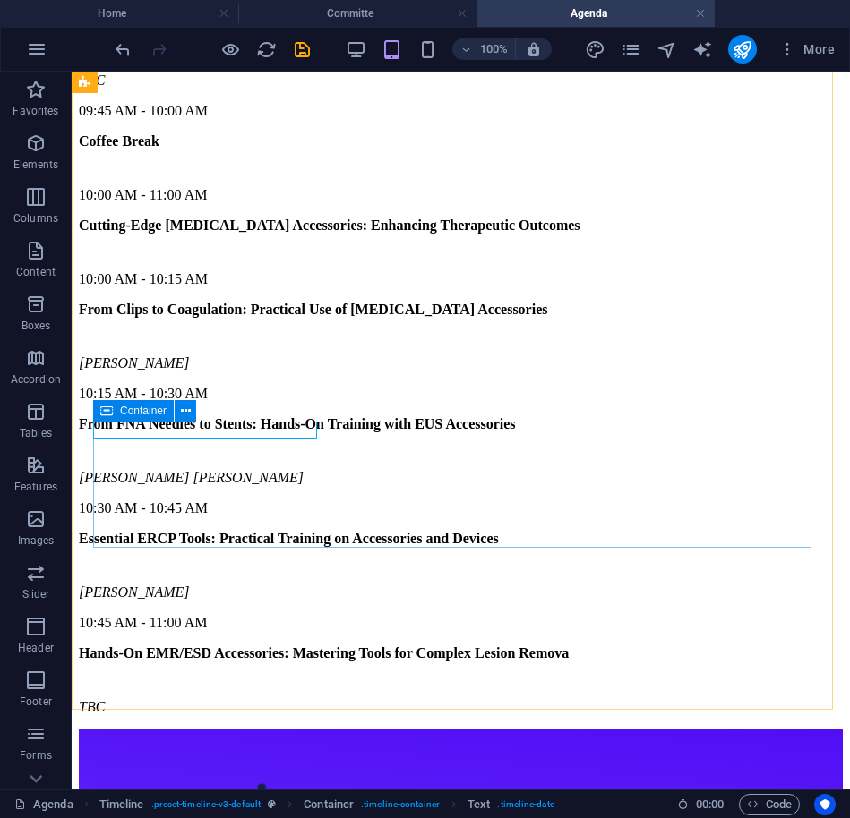
click at [100, 408] on icon at bounding box center [106, 410] width 13 height 21
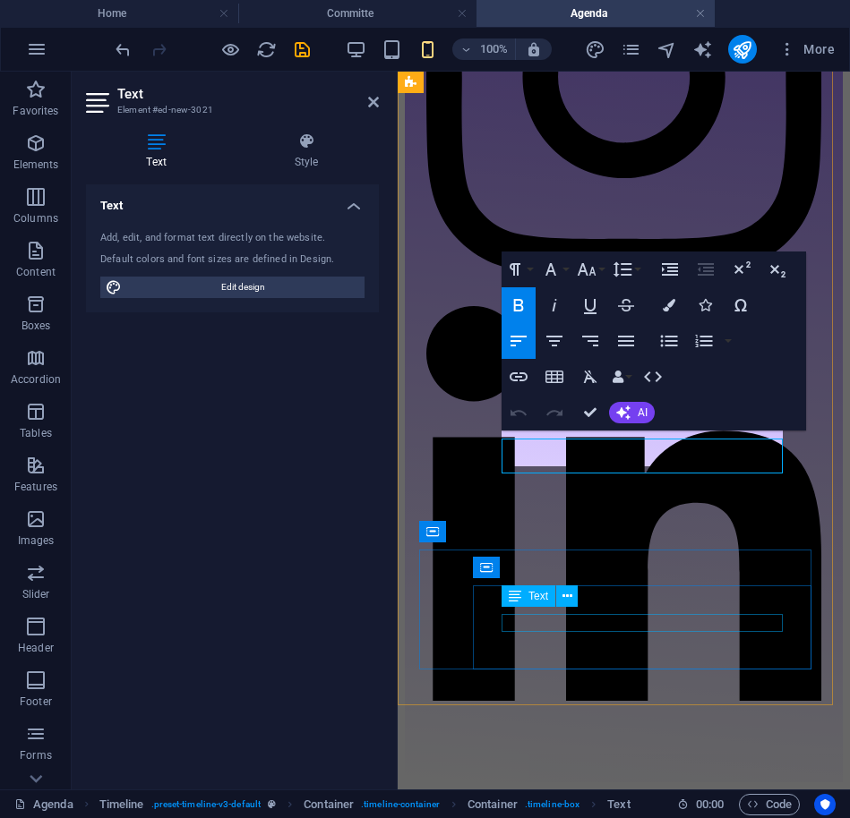
scroll to position [10479, 0]
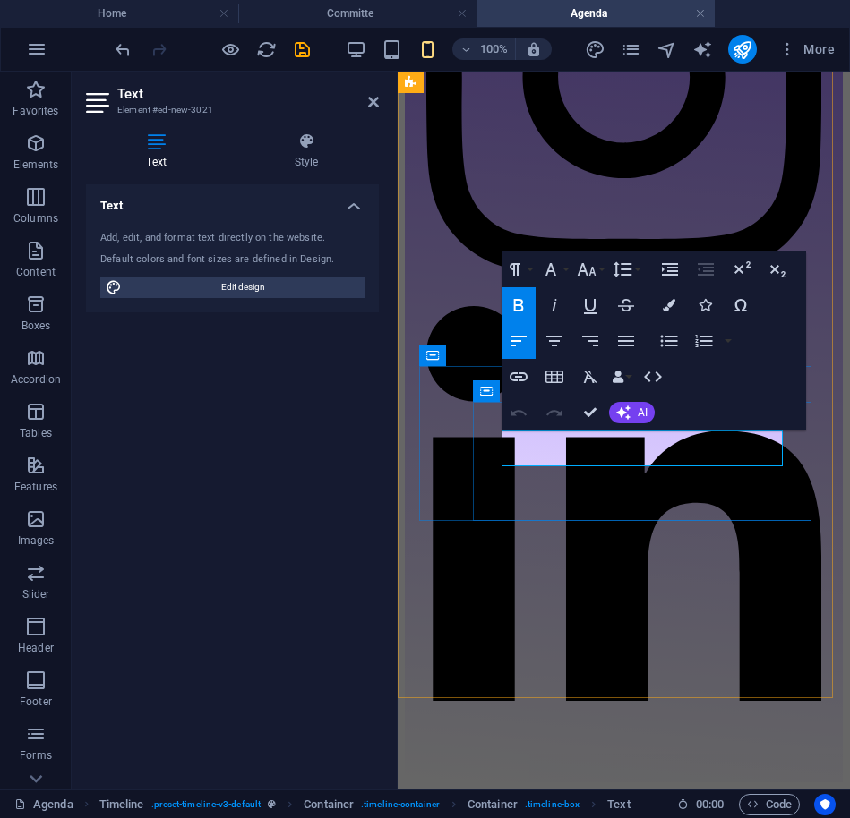
drag, startPoint x: 575, startPoint y: 446, endPoint x: 510, endPoint y: 437, distance: 65.1
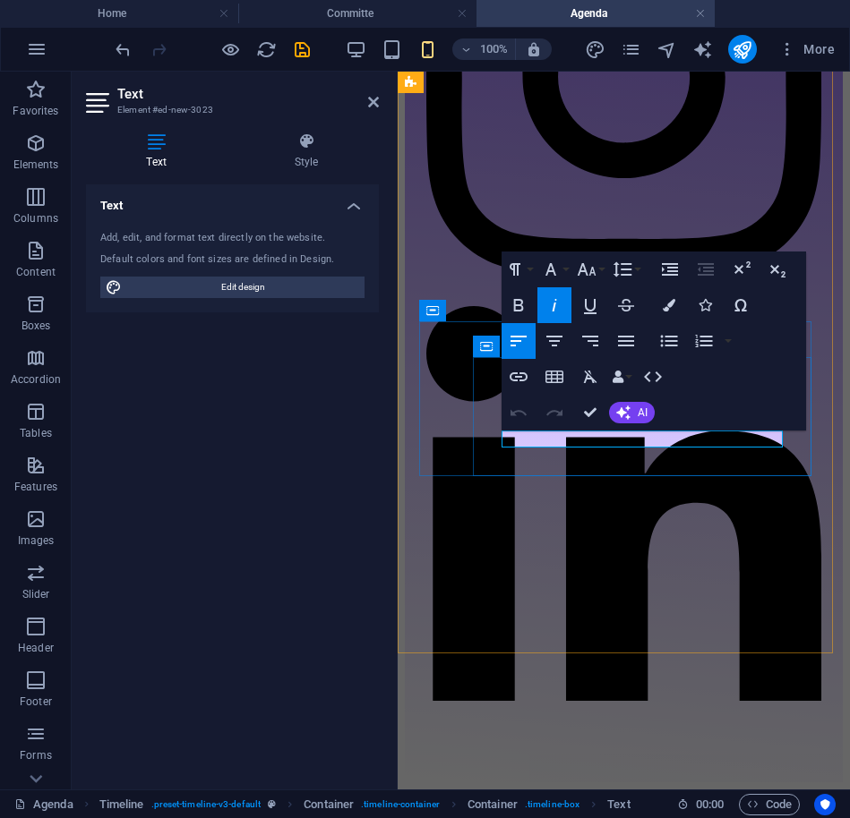
drag, startPoint x: 659, startPoint y: 438, endPoint x: 513, endPoint y: 438, distance: 145.9
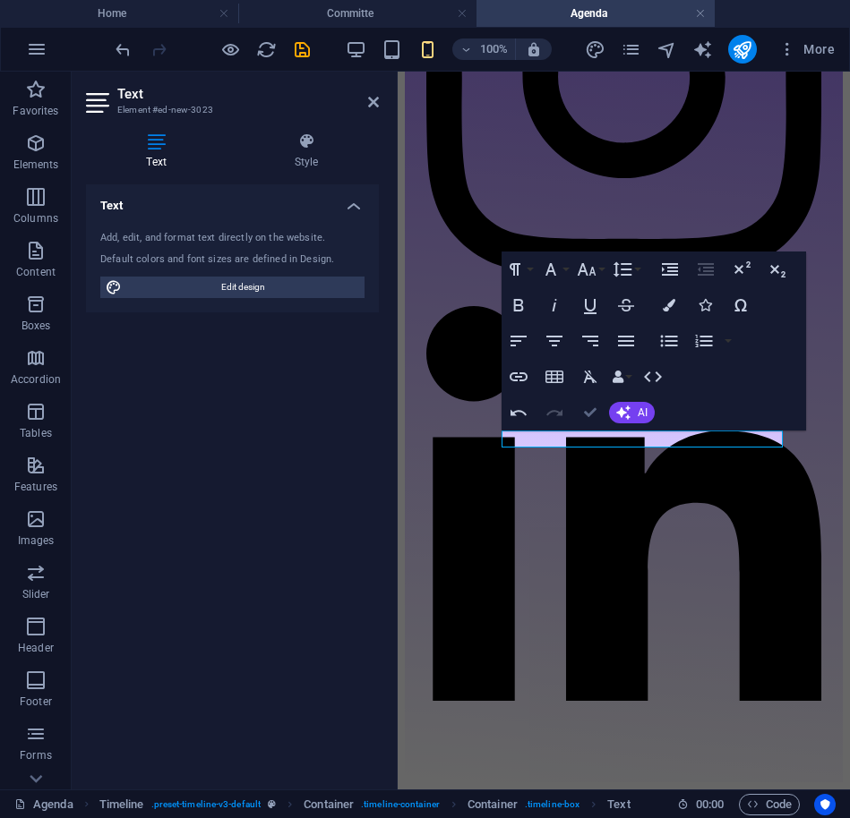
drag, startPoint x: 517, startPoint y: 343, endPoint x: 588, endPoint y: 409, distance: 97.6
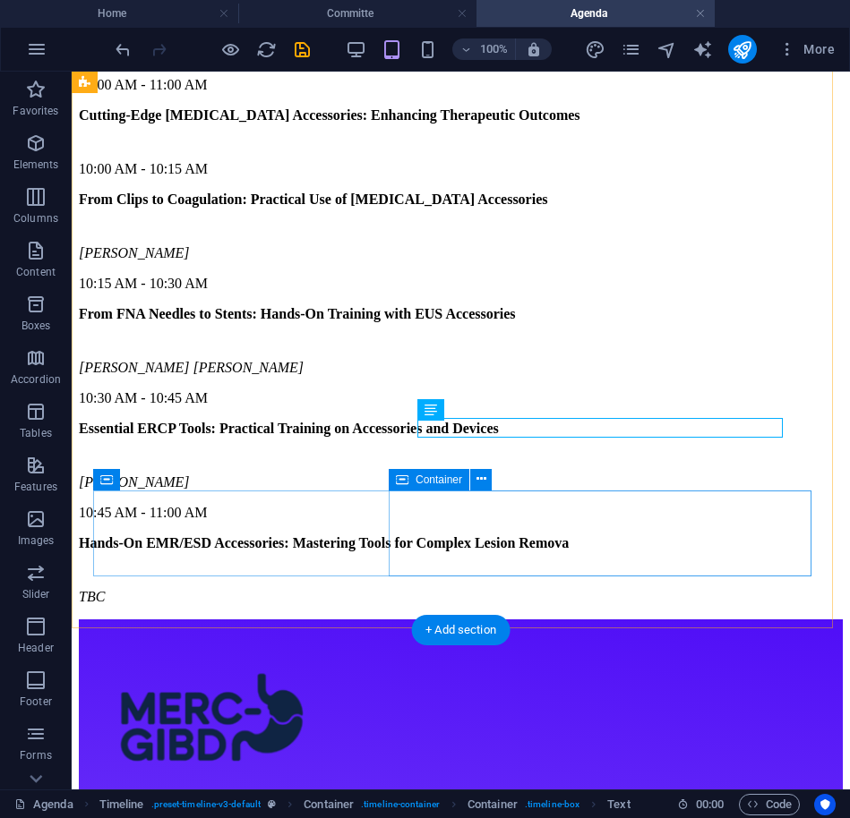
scroll to position [9144, 0]
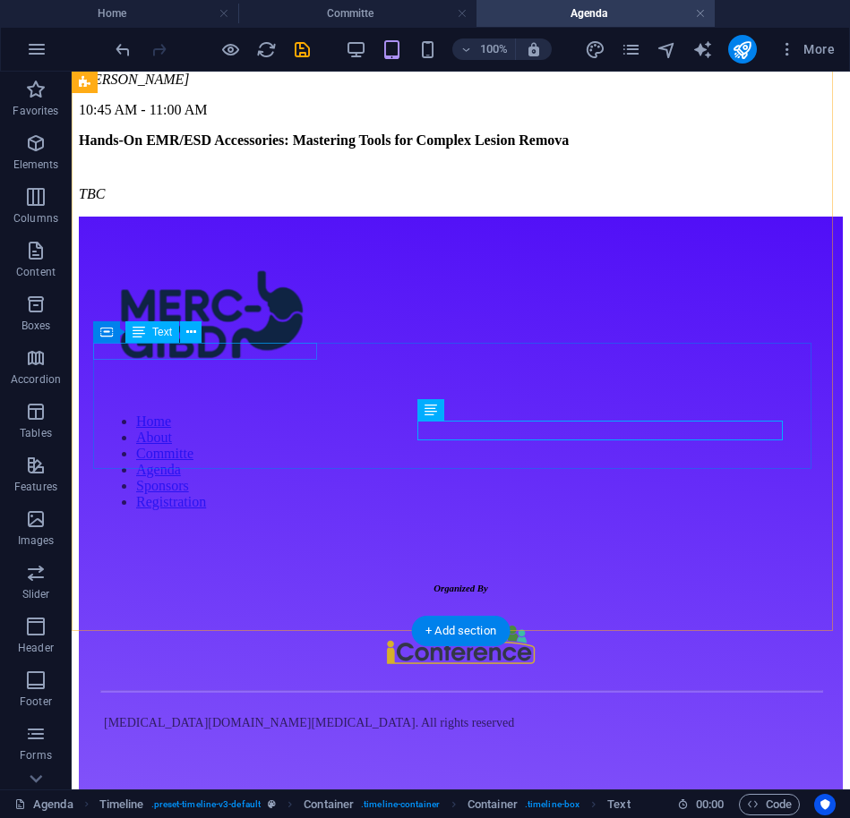
scroll to position [10433, 0]
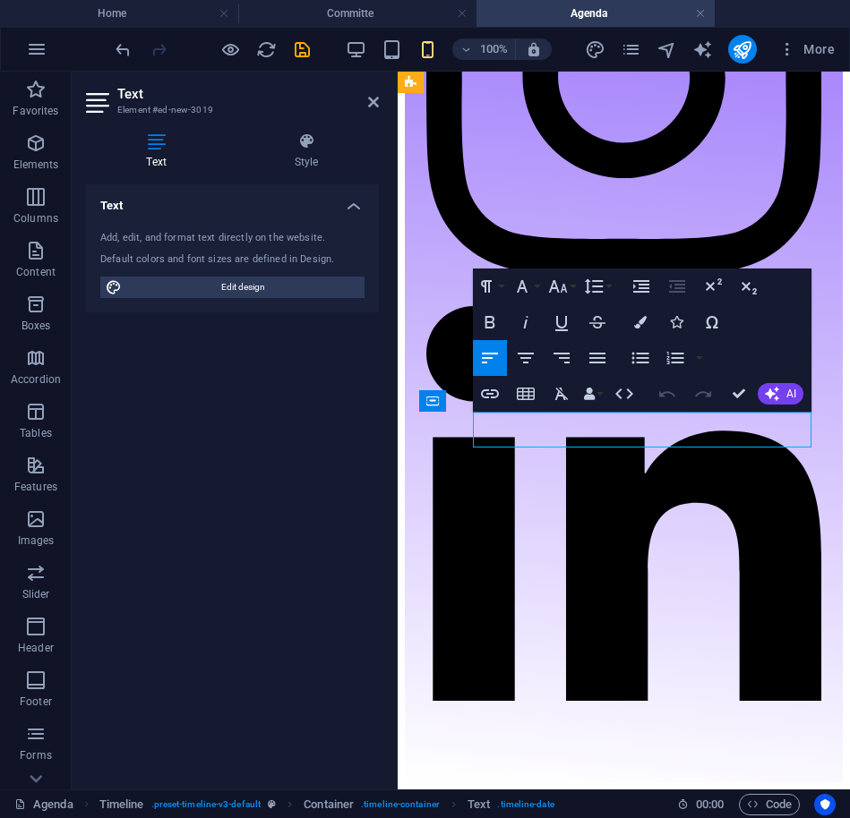
drag, startPoint x: 650, startPoint y: 431, endPoint x: 628, endPoint y: 431, distance: 22.4
drag, startPoint x: 652, startPoint y: 430, endPoint x: 628, endPoint y: 429, distance: 24.2
drag, startPoint x: 638, startPoint y: 424, endPoint x: 483, endPoint y: 428, distance: 155.8
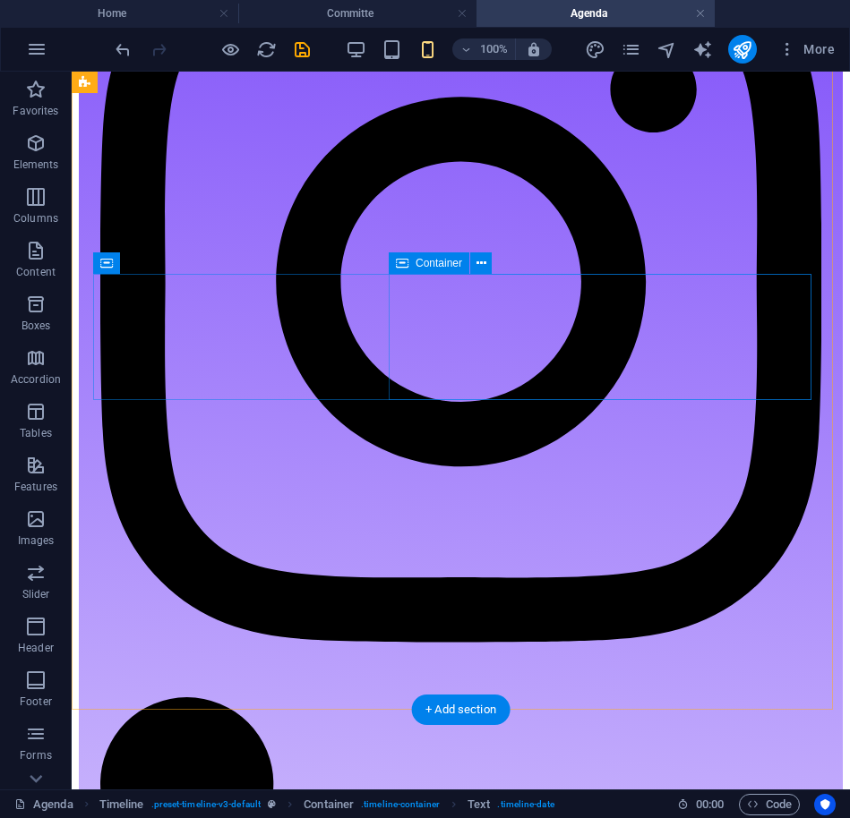
scroll to position [9065, 0]
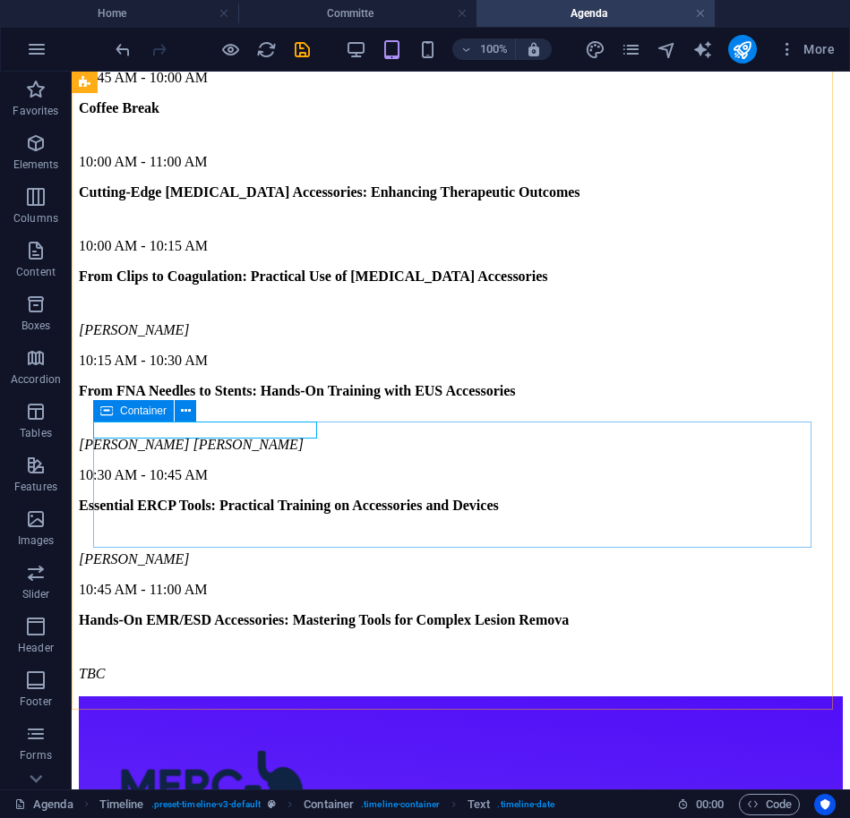
click at [114, 416] on div "Container" at bounding box center [133, 410] width 81 height 21
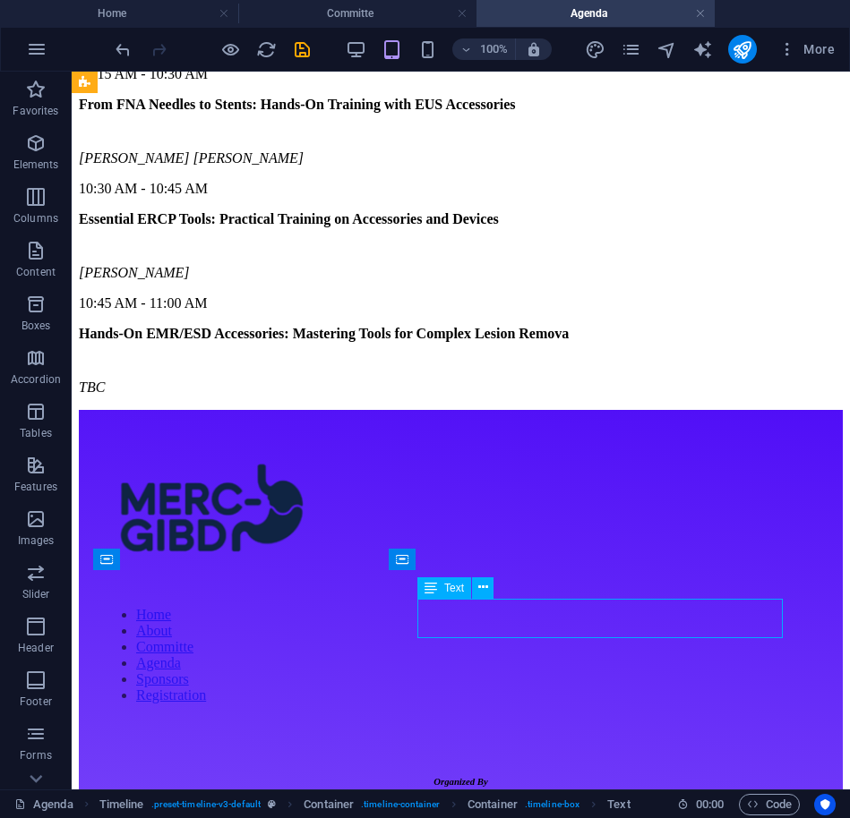
scroll to position [10656, 0]
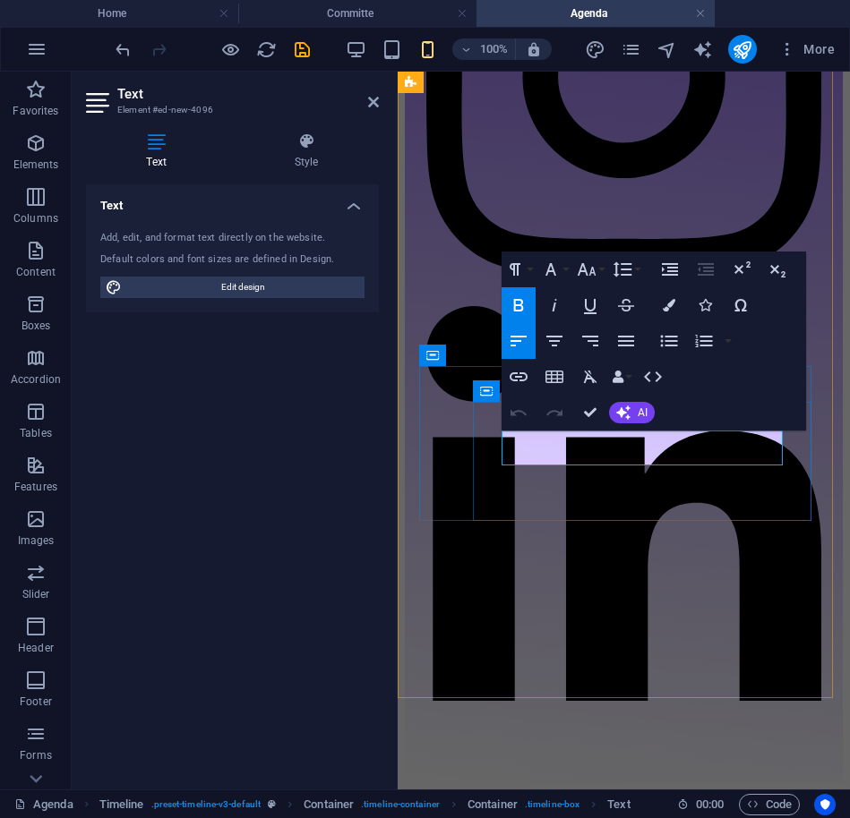
drag, startPoint x: 684, startPoint y: 449, endPoint x: 509, endPoint y: 435, distance: 175.1
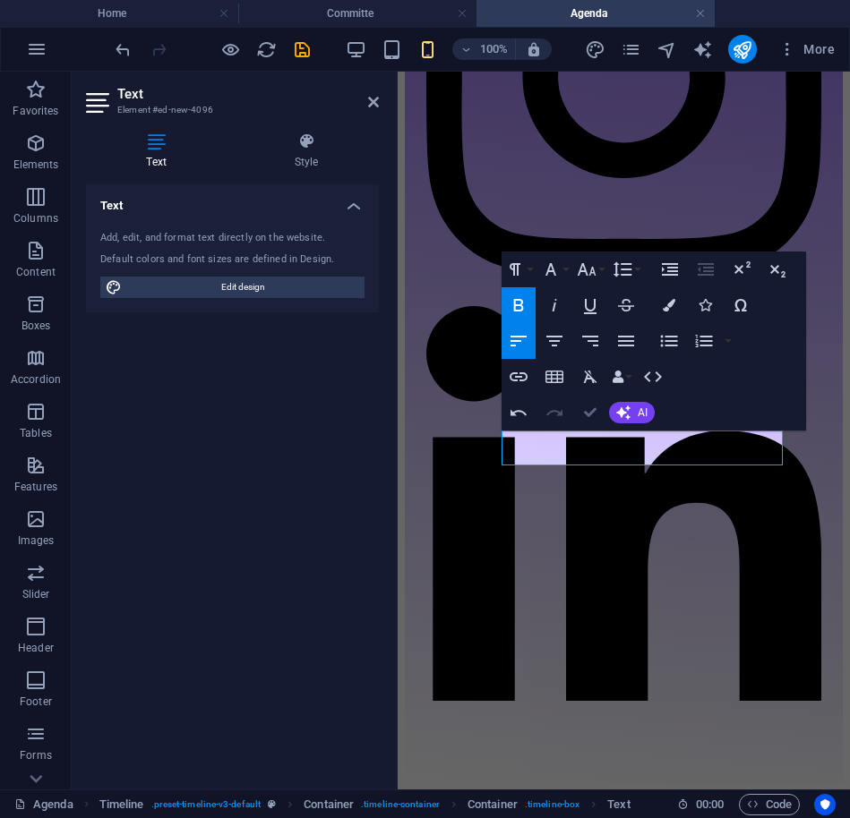
drag, startPoint x: 594, startPoint y: 406, endPoint x: 525, endPoint y: 346, distance: 91.3
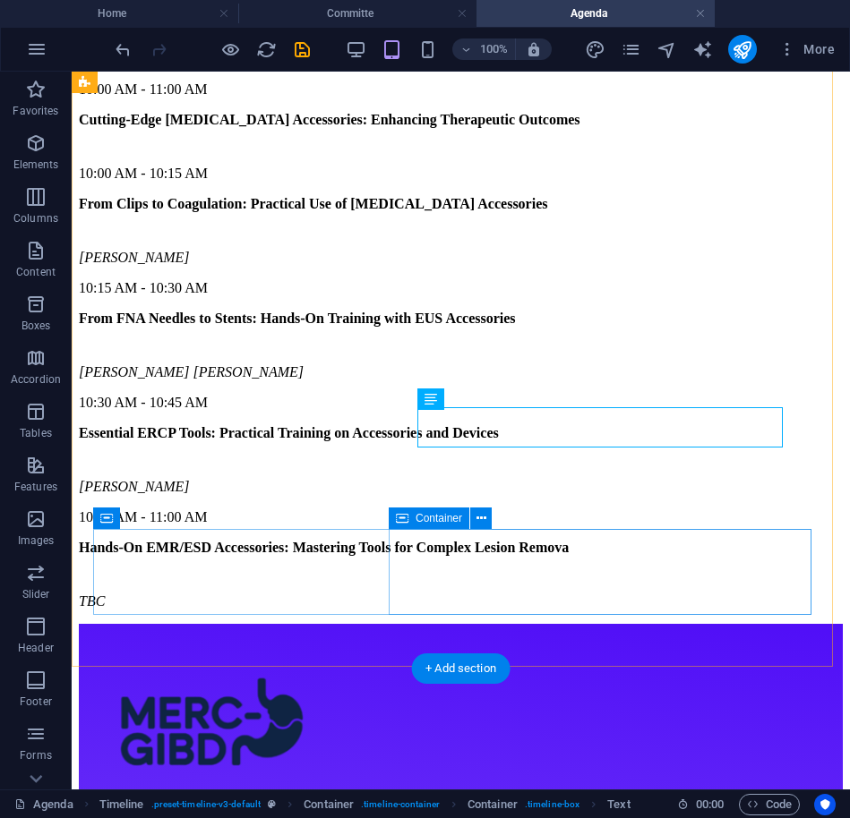
scroll to position [9253, 0]
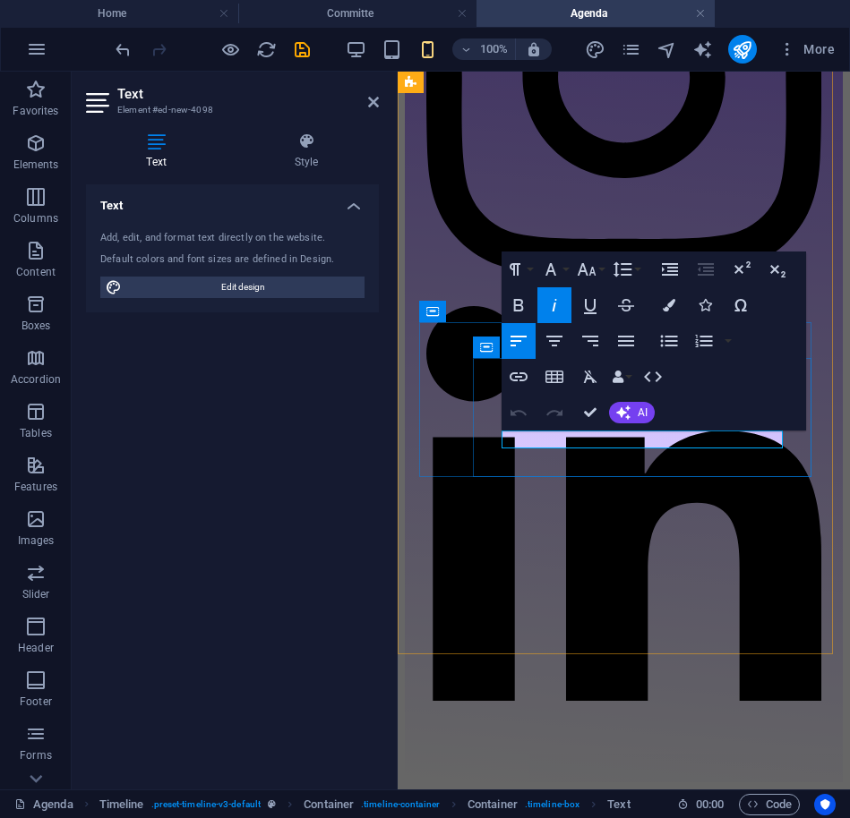
drag, startPoint x: 739, startPoint y: 438, endPoint x: 513, endPoint y: 445, distance: 226.6
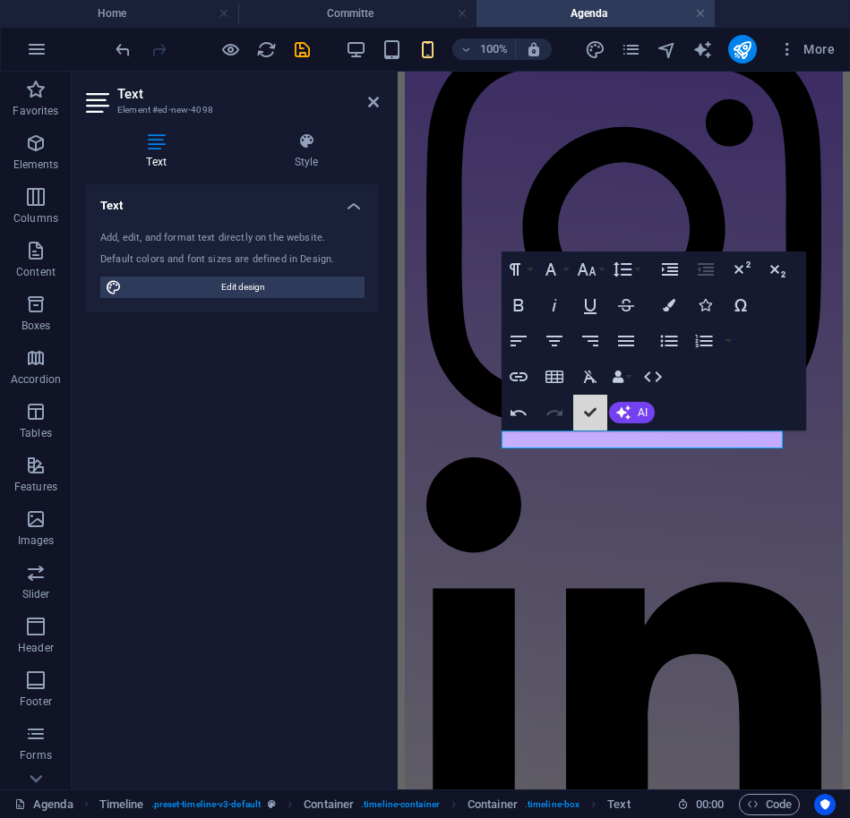
scroll to position [9291, 0]
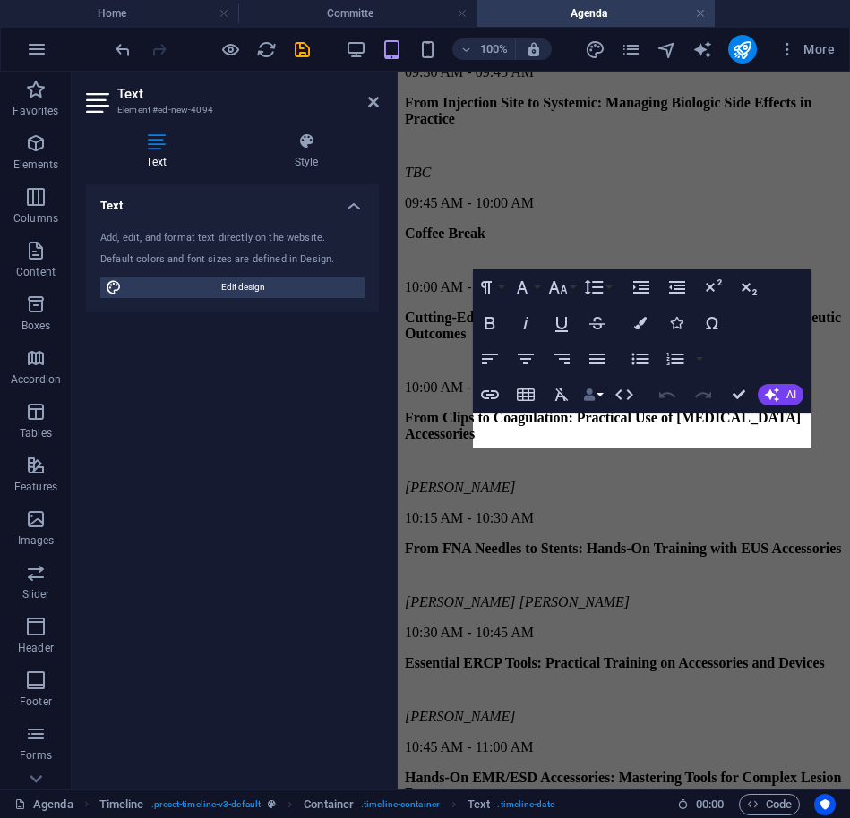
scroll to position [10610, 0]
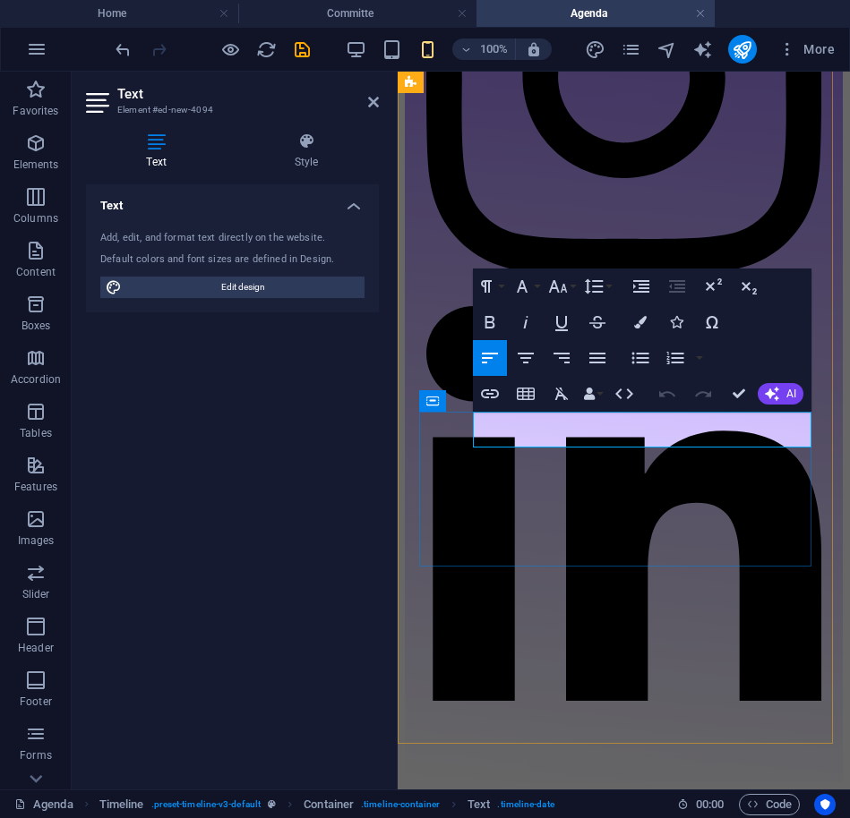
drag, startPoint x: 652, startPoint y: 429, endPoint x: 481, endPoint y: 427, distance: 171.0
drag, startPoint x: 483, startPoint y: 430, endPoint x: 506, endPoint y: 437, distance: 23.5
drag, startPoint x: 730, startPoint y: 395, endPoint x: 749, endPoint y: 491, distance: 98.7
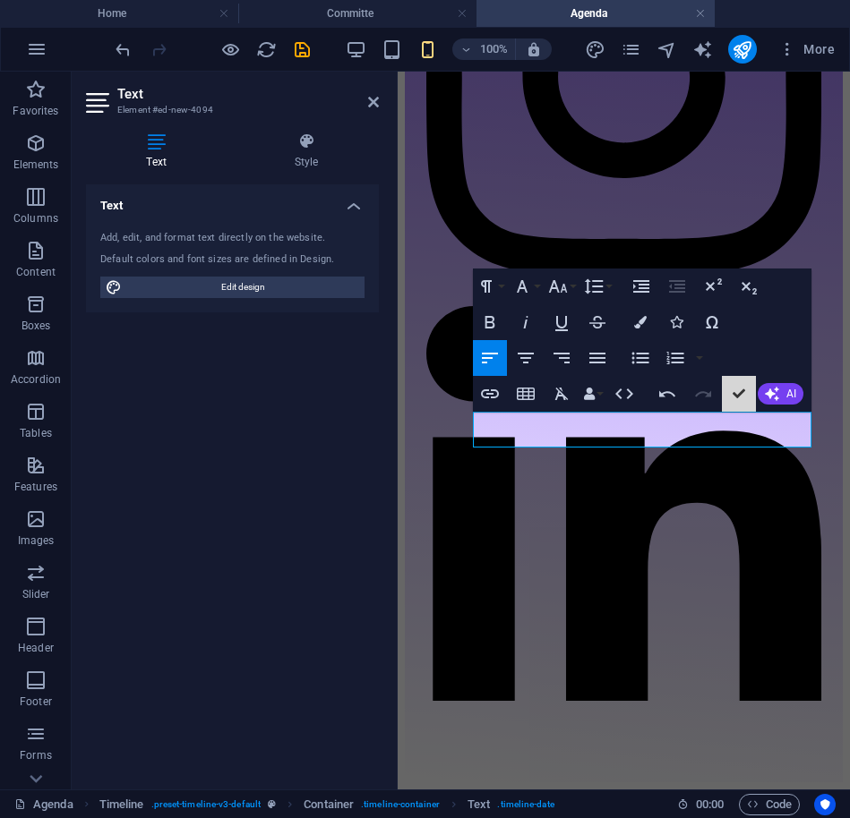
scroll to position [9212, 0]
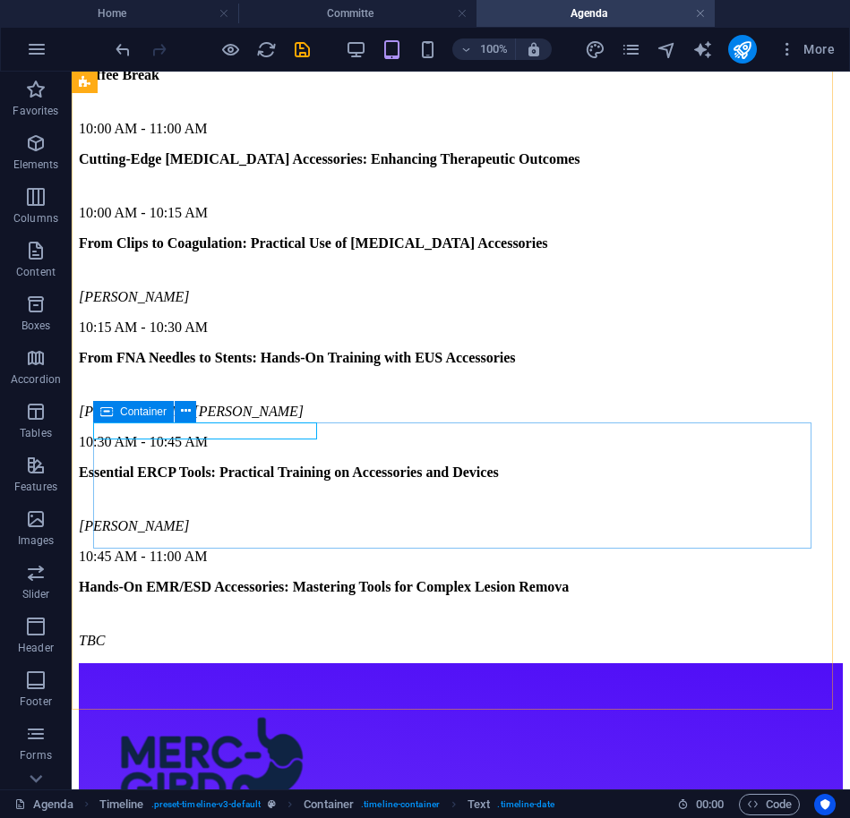
click at [106, 413] on icon at bounding box center [106, 411] width 13 height 21
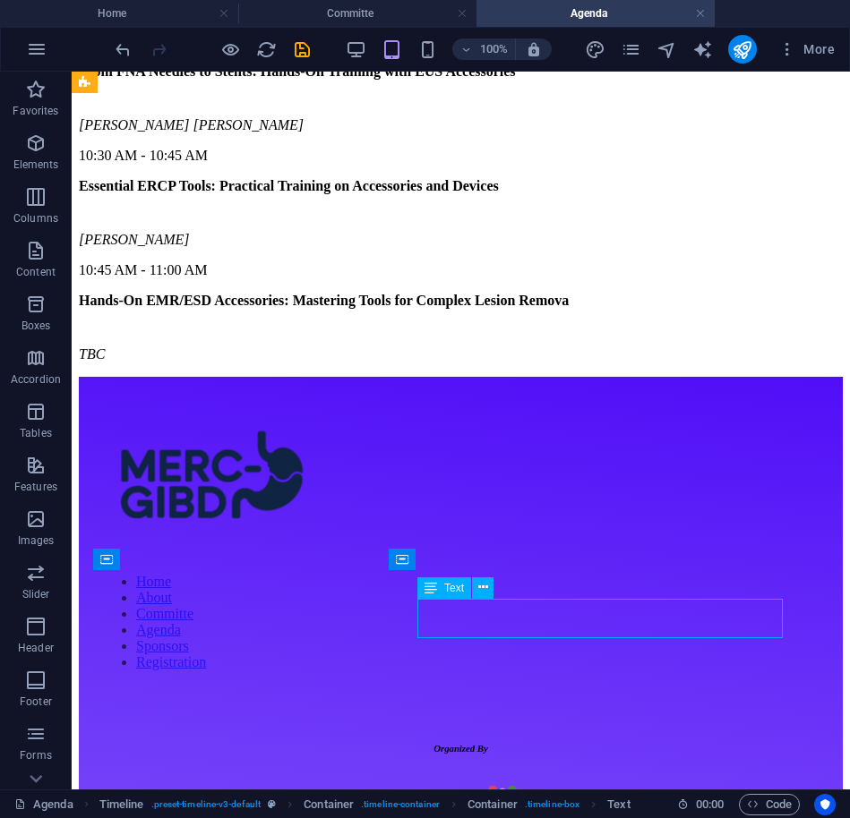
scroll to position [10832, 0]
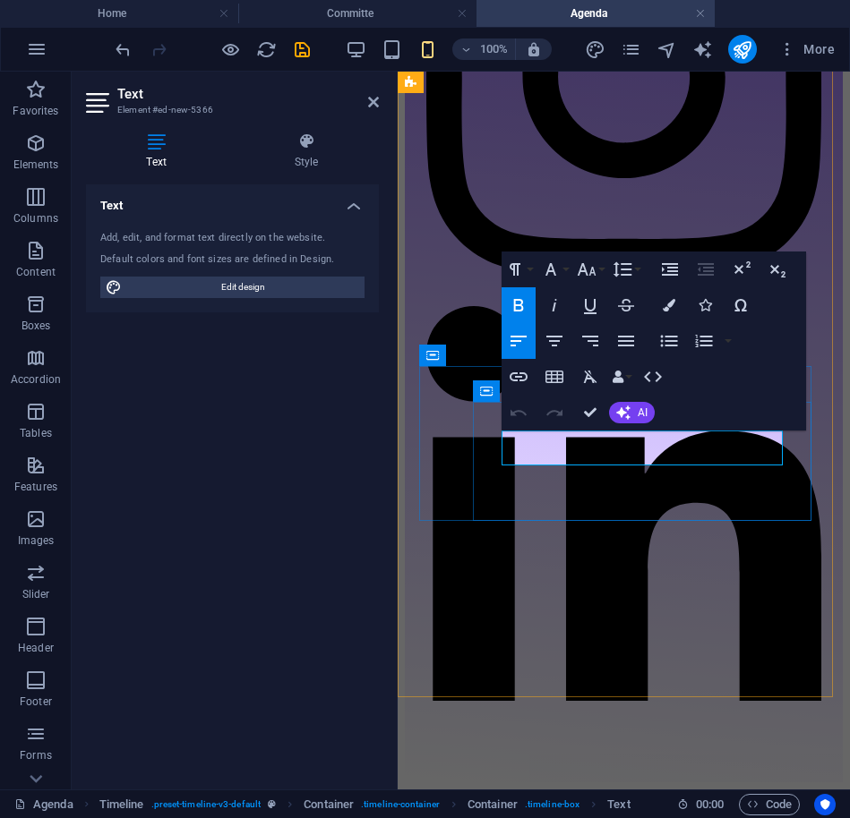
drag, startPoint x: 632, startPoint y: 457, endPoint x: 505, endPoint y: 443, distance: 127.8
drag, startPoint x: 646, startPoint y: 459, endPoint x: 506, endPoint y: 437, distance: 142.3
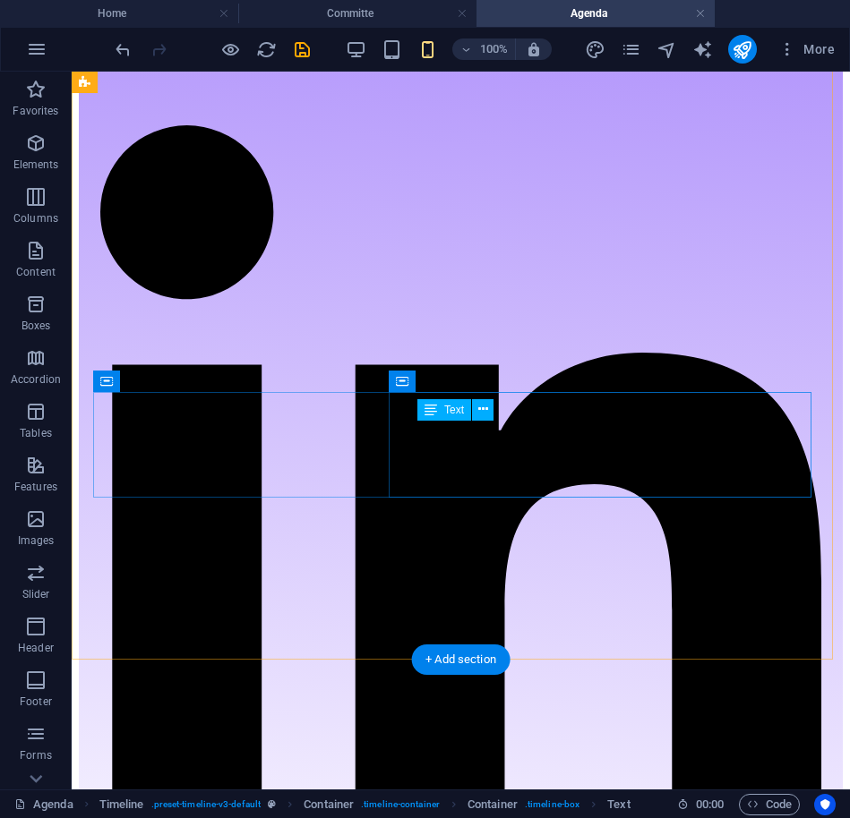
scroll to position [9391, 0]
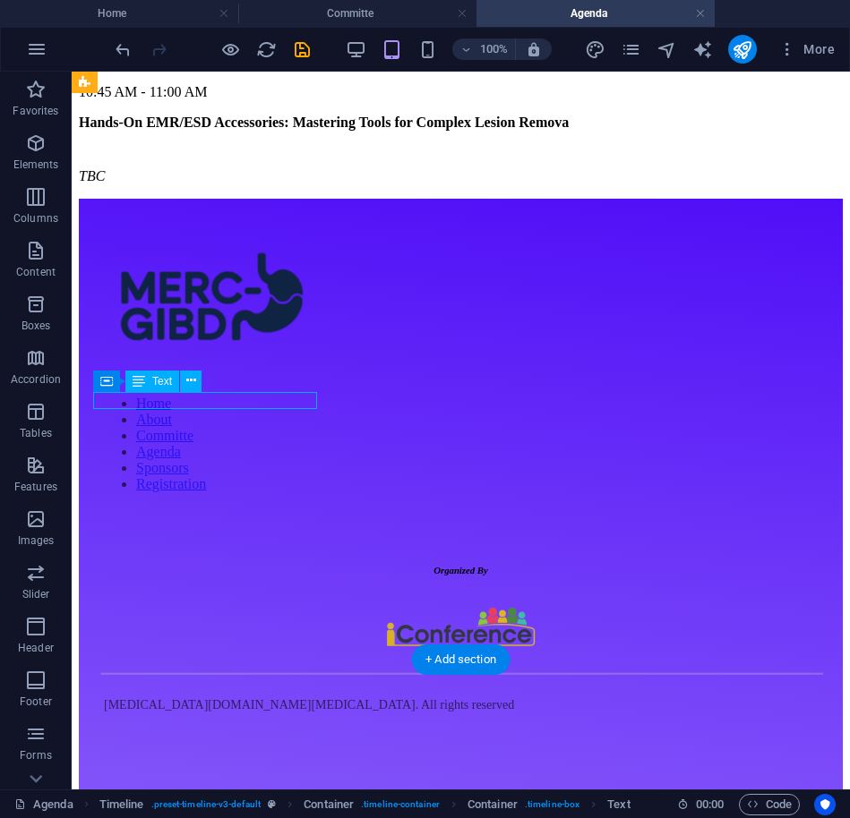
scroll to position [10784, 0]
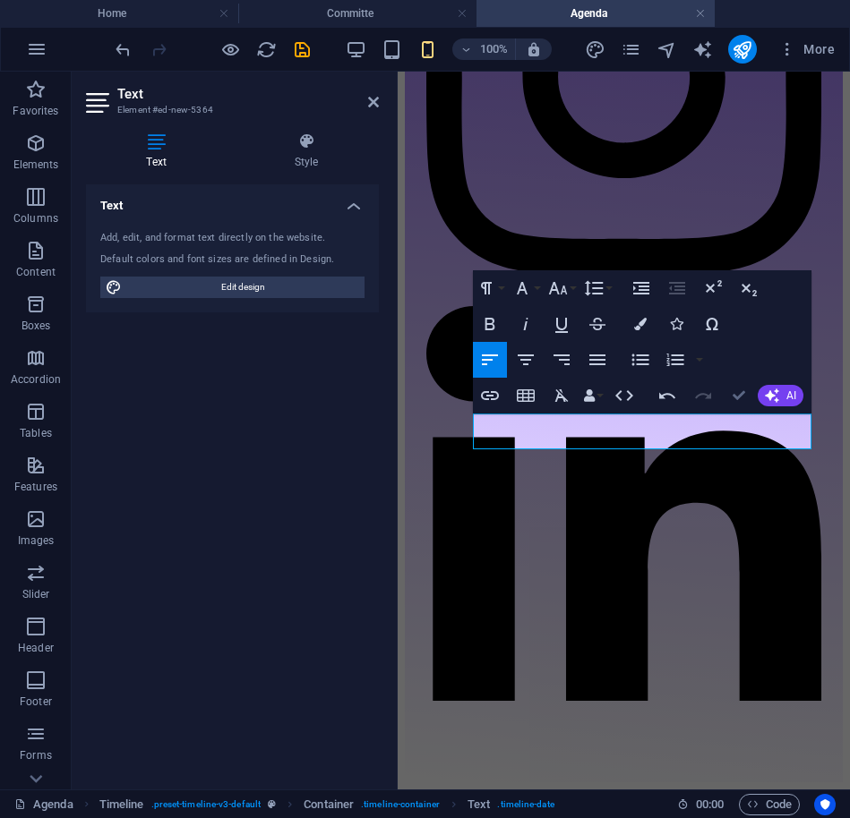
drag, startPoint x: 741, startPoint y: 386, endPoint x: 747, endPoint y: 358, distance: 28.3
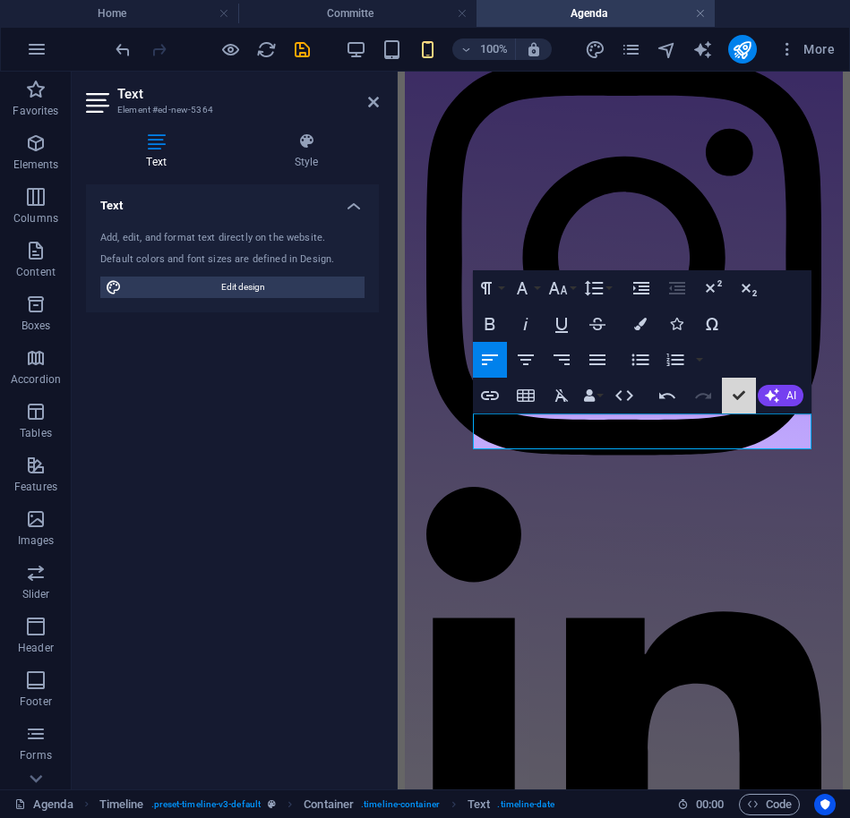
scroll to position [9360, 0]
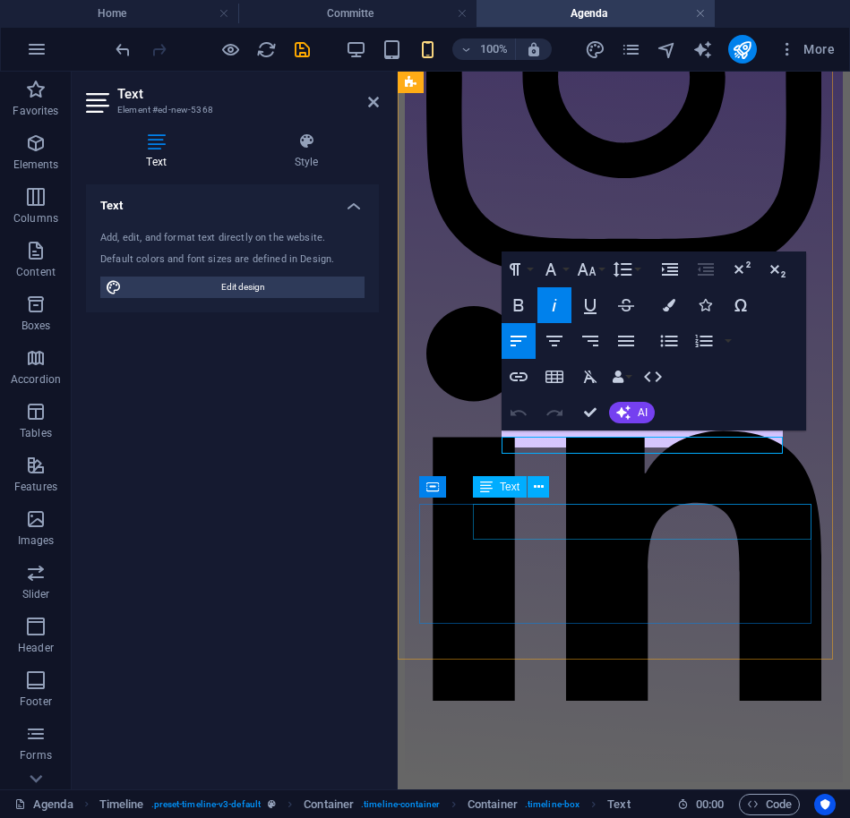
scroll to position [10859, 0]
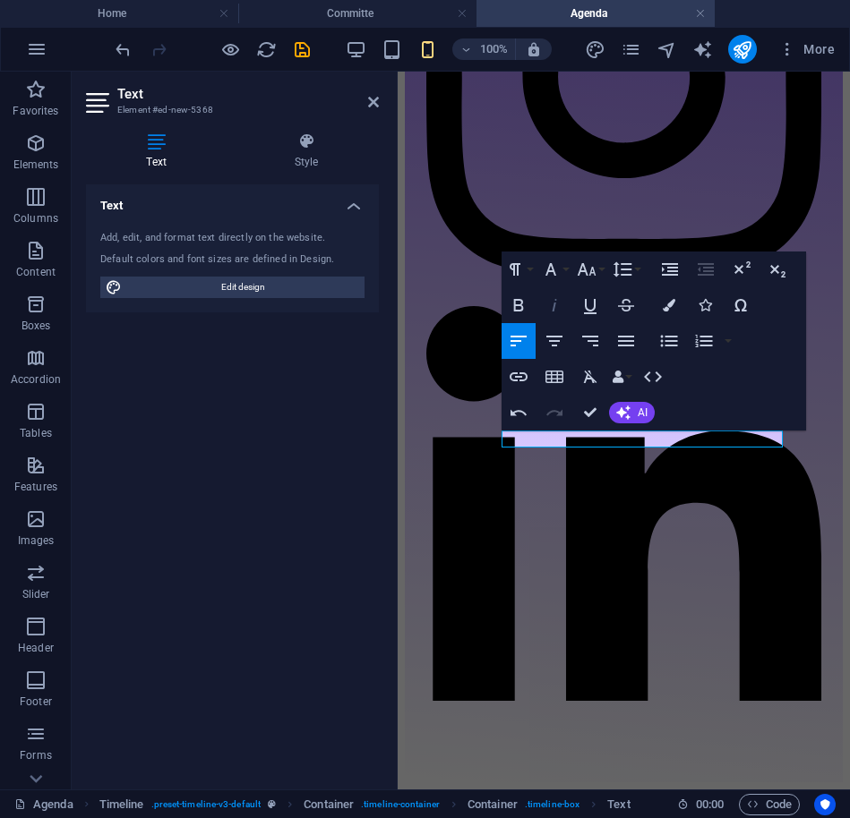
click at [547, 299] on icon "button" at bounding box center [553, 305] width 21 height 21
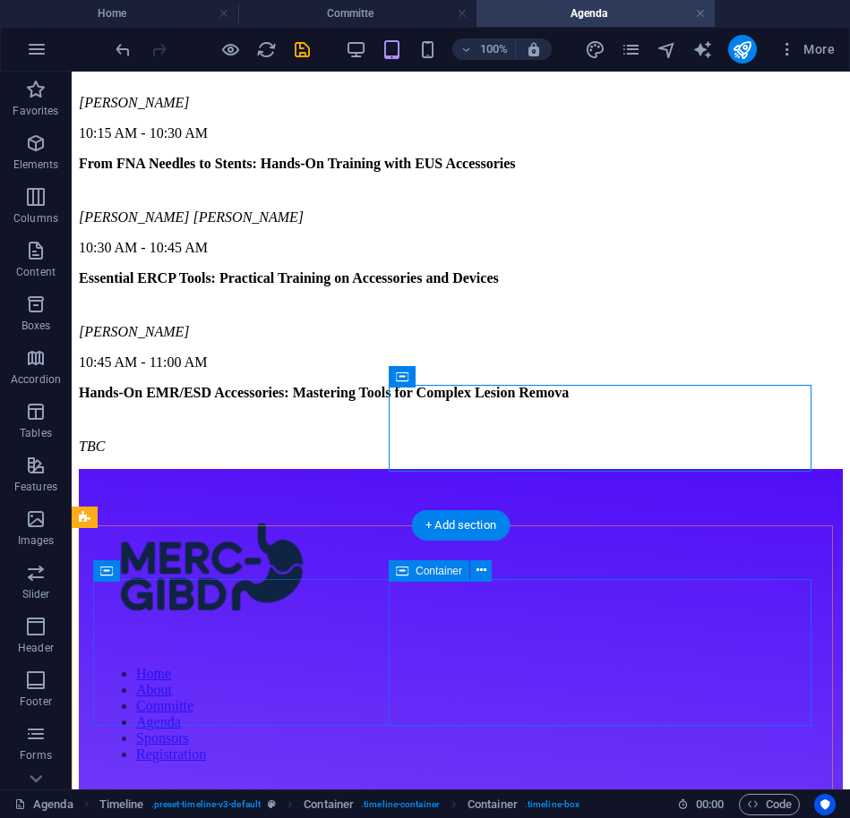
scroll to position [9522, 0]
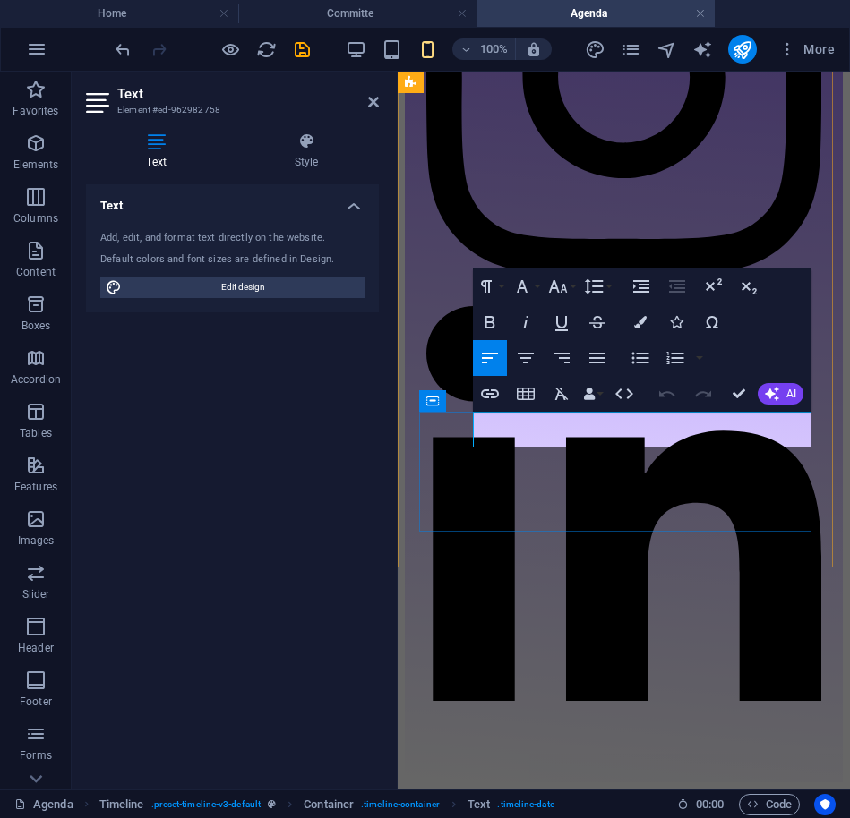
drag, startPoint x: 746, startPoint y: 394, endPoint x: 596, endPoint y: 665, distance: 309.7
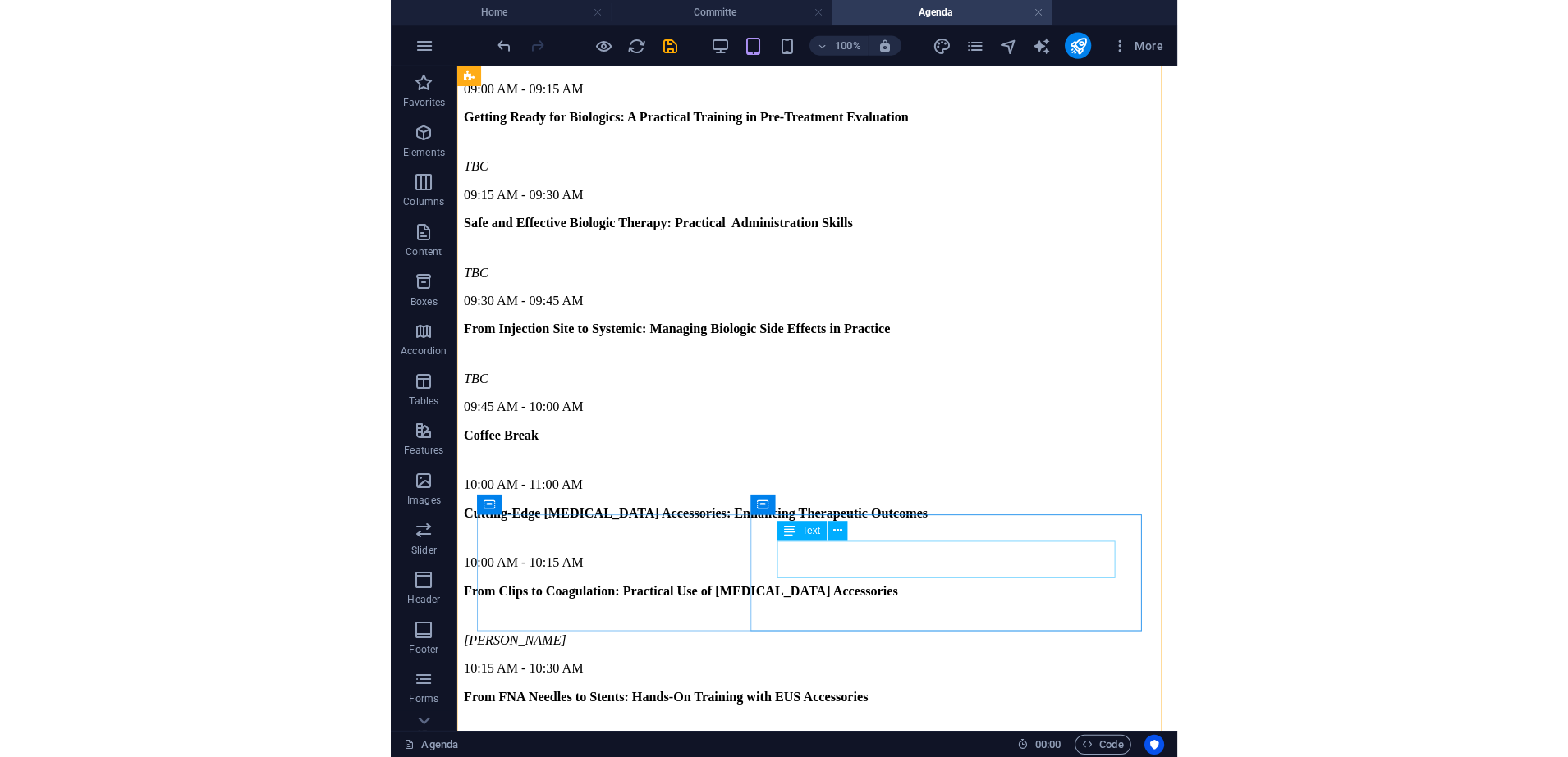
scroll to position [8183, 0]
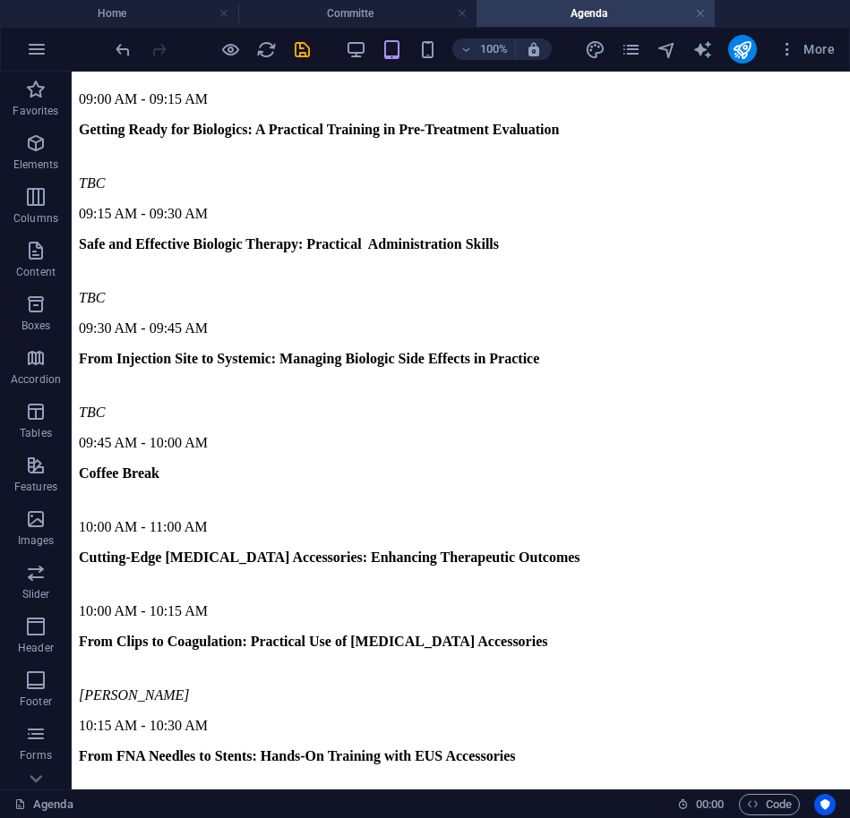
click at [312, 56] on div "100% More" at bounding box center [477, 49] width 730 height 29
click at [300, 52] on icon "save" at bounding box center [302, 49] width 21 height 21
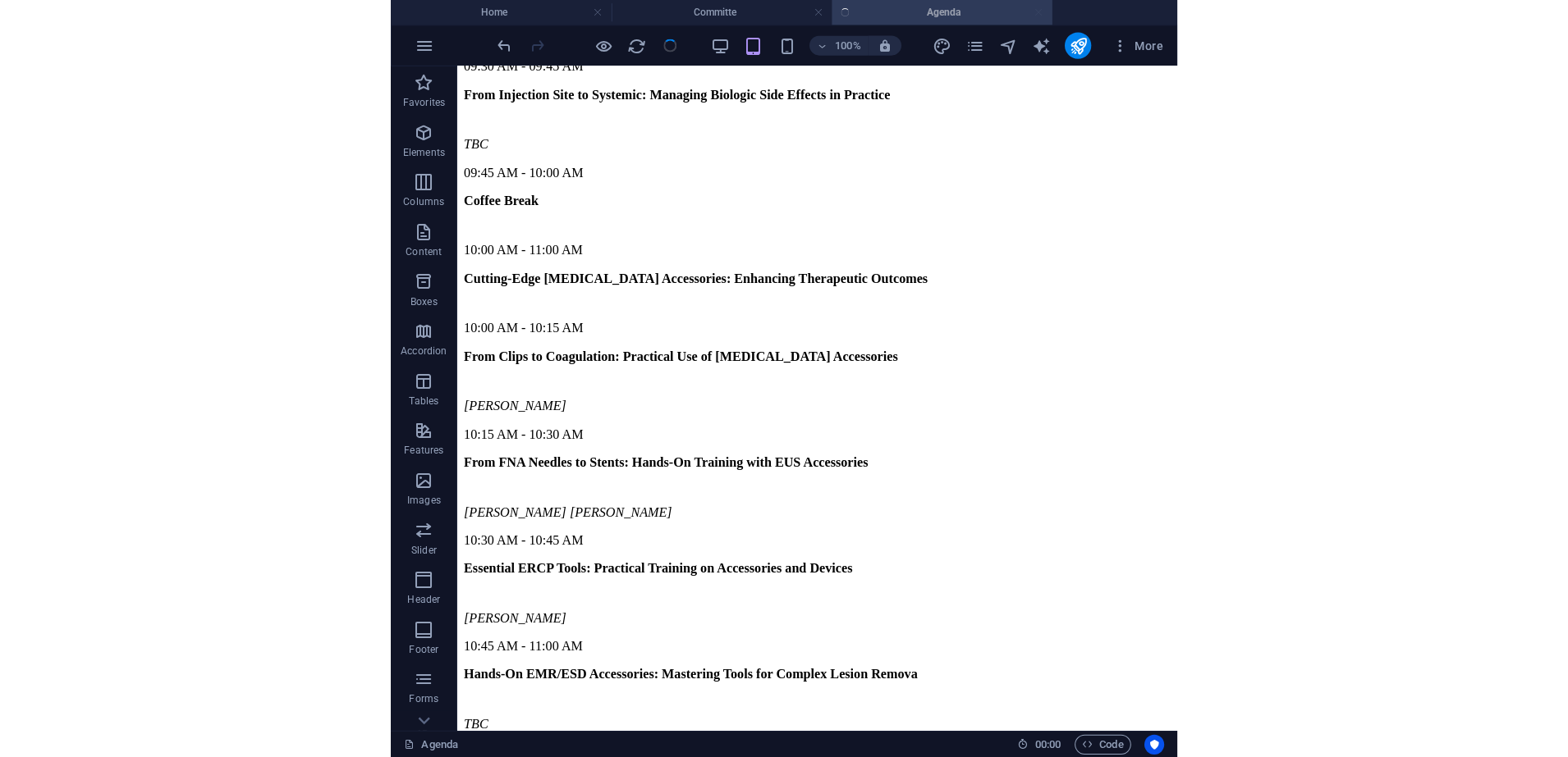
scroll to position [8102, 0]
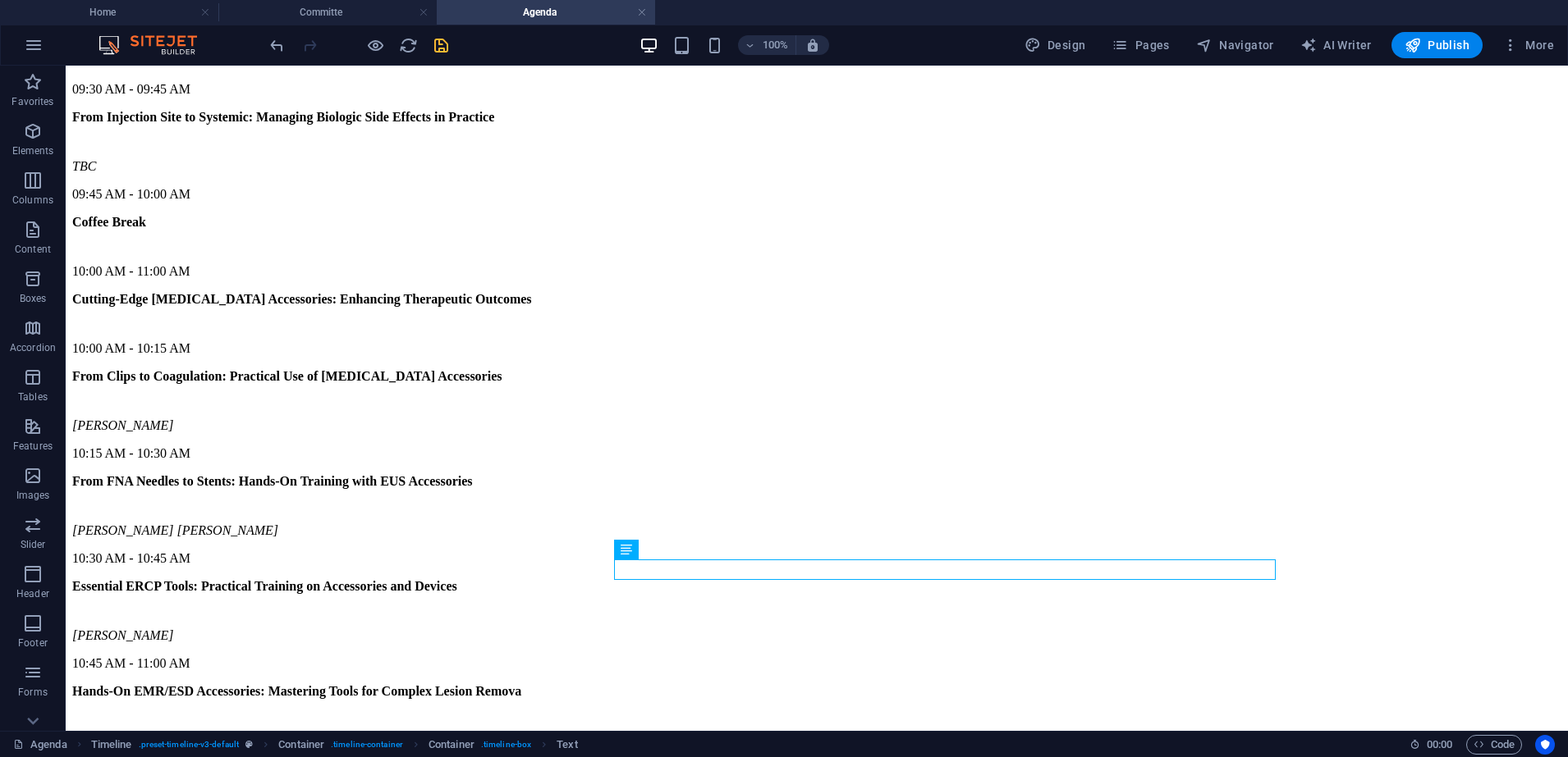
click at [443, 43] on icon "save" at bounding box center [441, 45] width 19 height 19
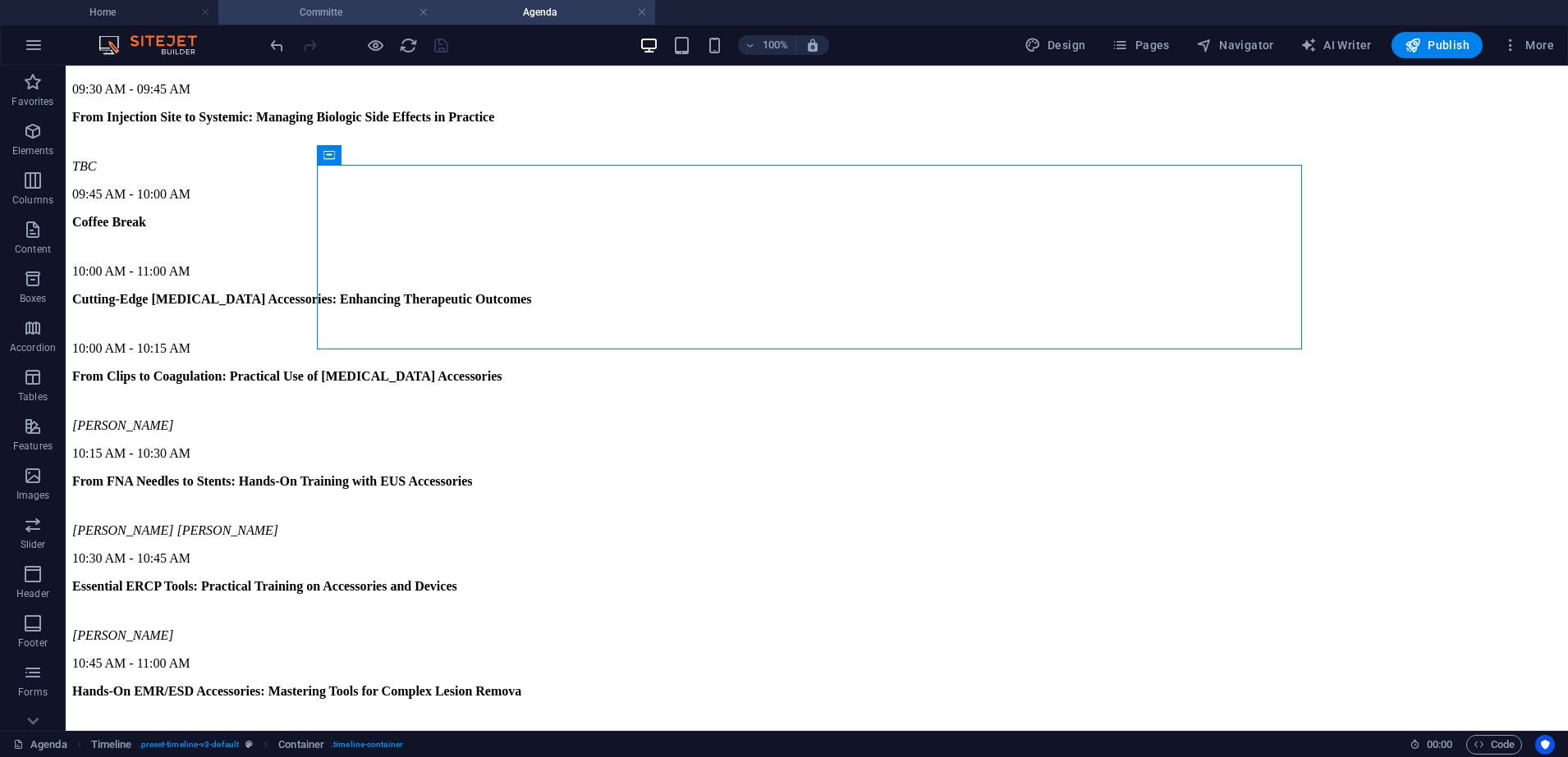
click at [323, 18] on h4 "Committe" at bounding box center [327, 13] width 218 height 18
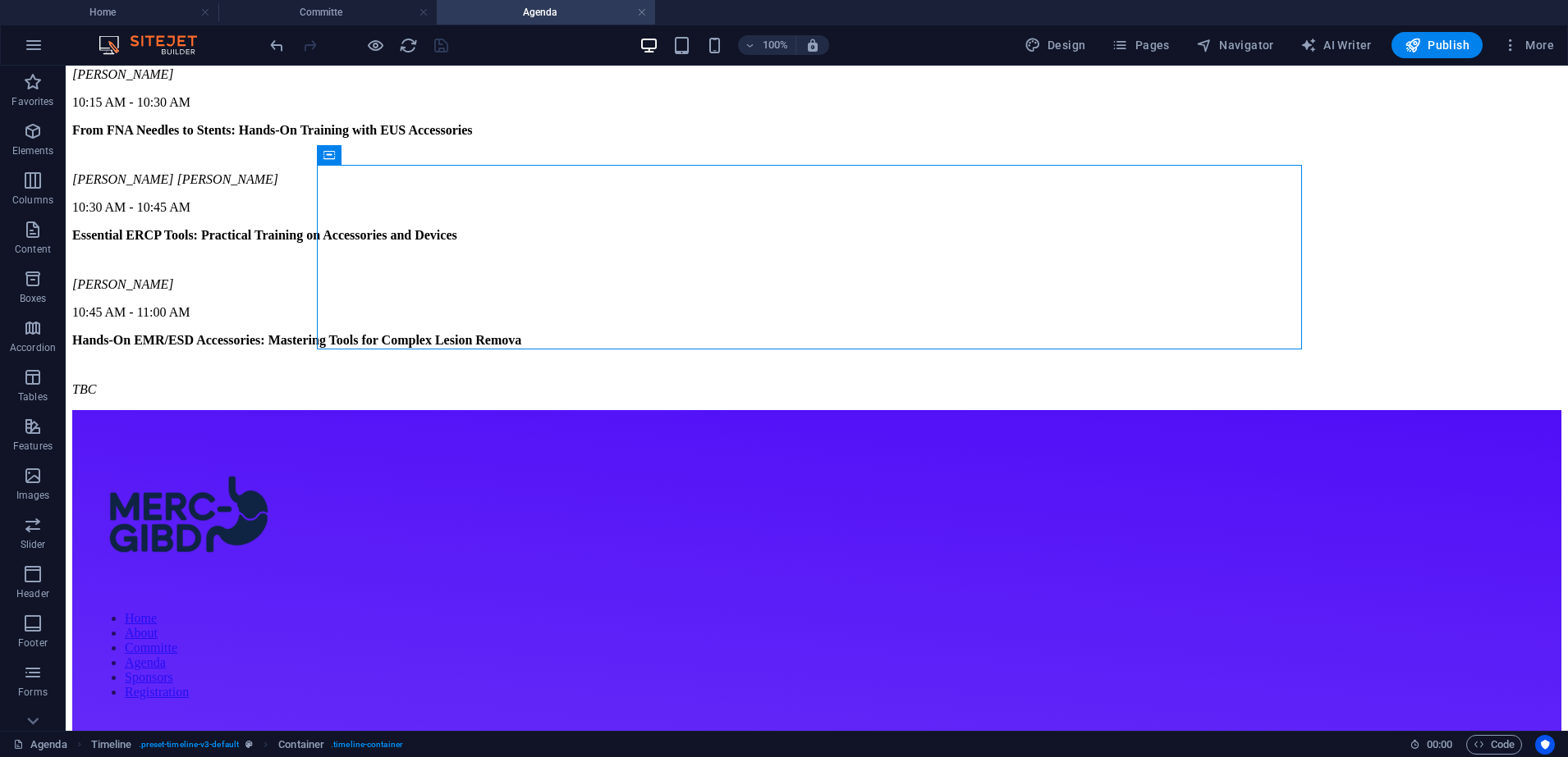
scroll to position [0, 0]
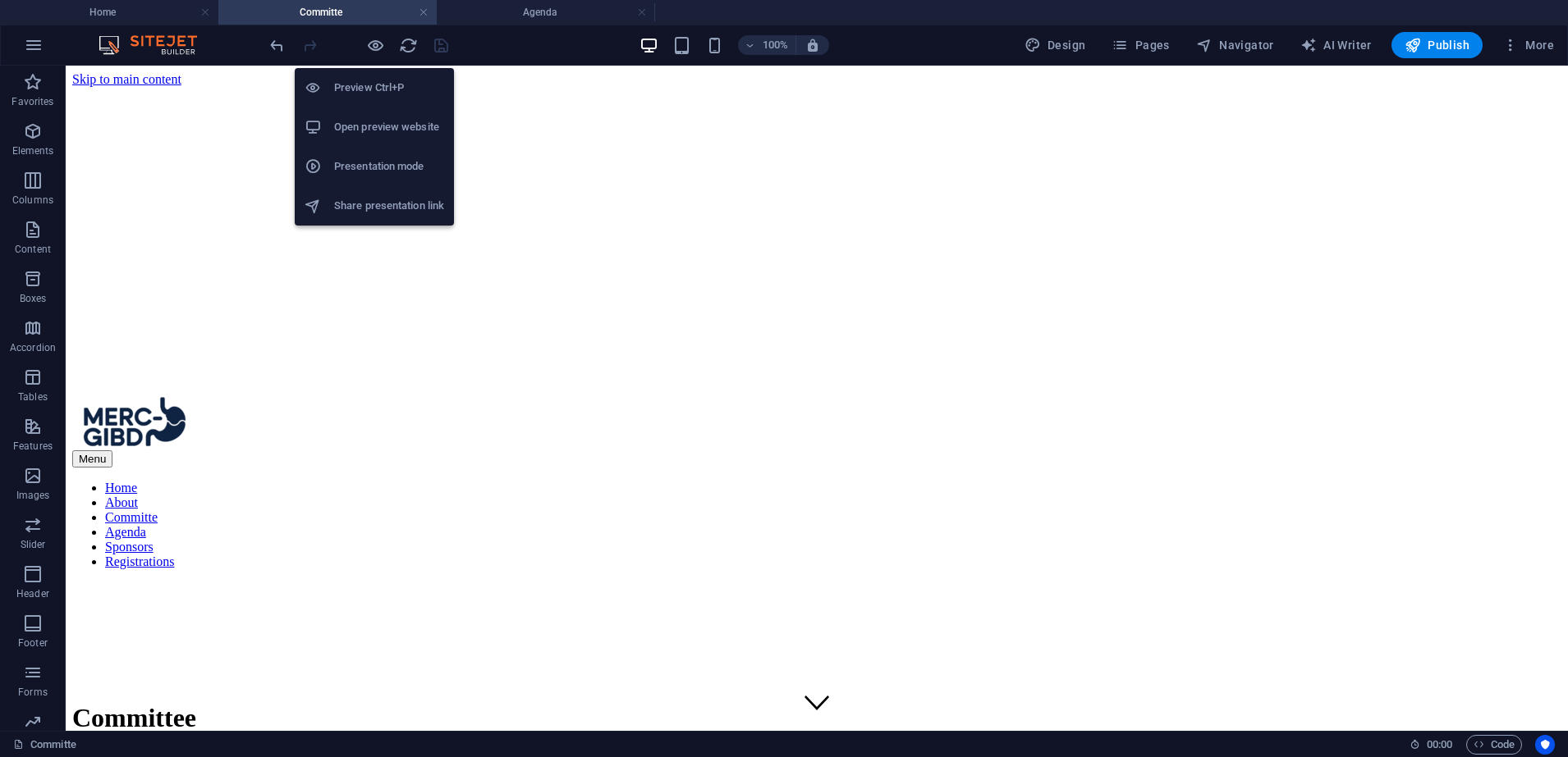
click at [398, 123] on h6 "Open preview website" at bounding box center [389, 126] width 110 height 19
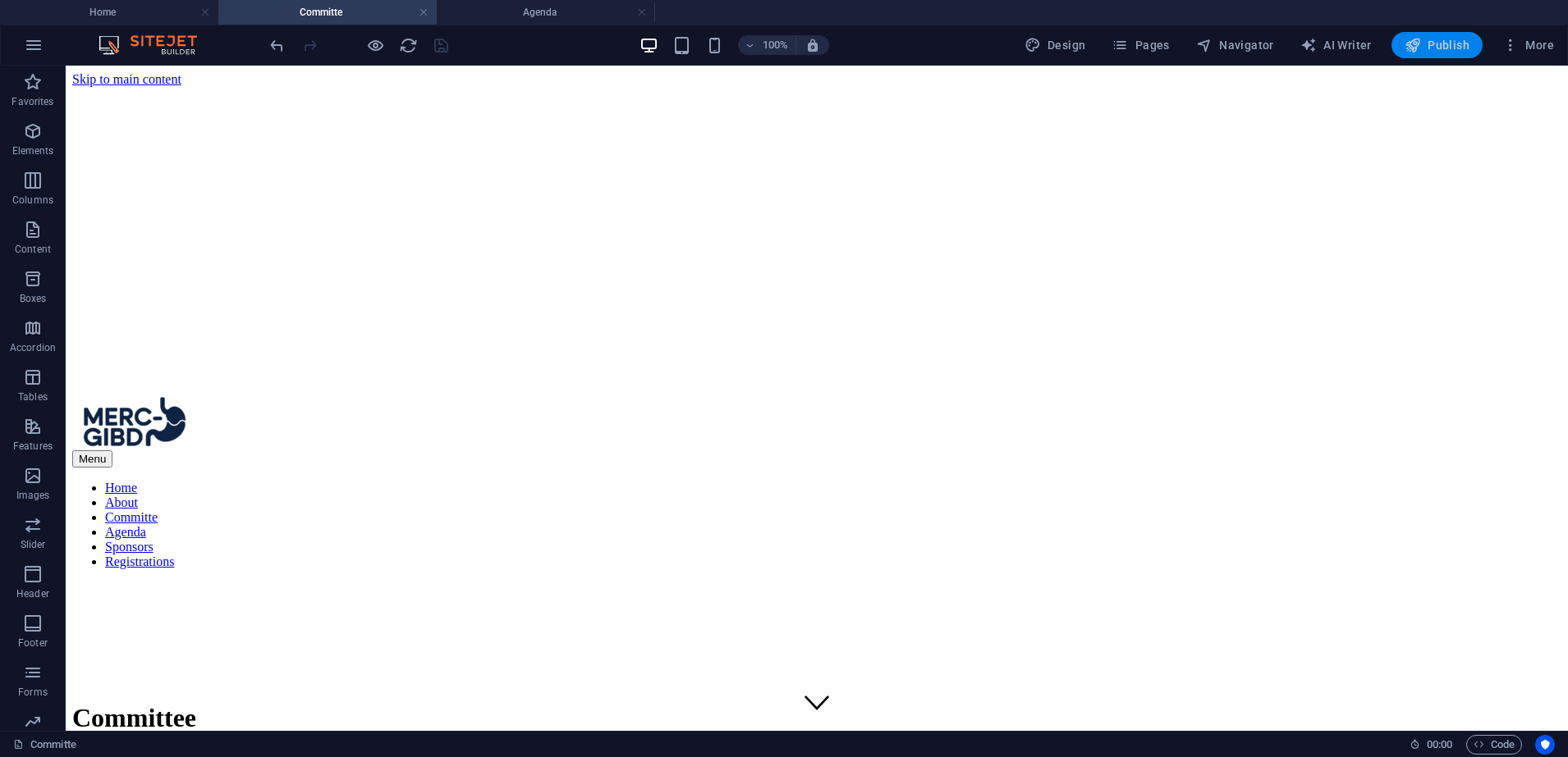
click at [1445, 43] on span "Publish" at bounding box center [1437, 45] width 65 height 16
